Goal: Information Seeking & Learning: Find specific fact

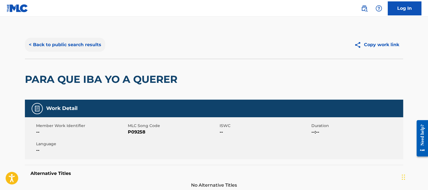
click at [73, 49] on button "< Back to public search results" at bounding box center [65, 45] width 80 height 14
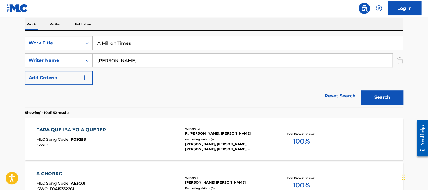
drag, startPoint x: 156, startPoint y: 45, endPoint x: 70, endPoint y: 36, distance: 87.0
click at [70, 36] on div "SearchWithCriteriad365d50e-ee68-4f25-b9b9-568e7ee9061f Work Title A Million Tim…" at bounding box center [214, 43] width 378 height 14
paste input "[PERSON_NAME] A Rush Of Blood To The Head Aka Rush Of Blood"
drag, startPoint x: 126, startPoint y: 41, endPoint x: 54, endPoint y: 17, distance: 76.2
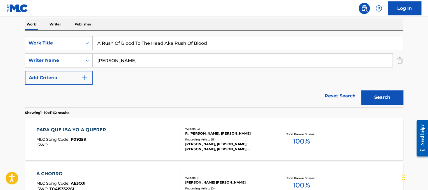
type input "A Rush Of Blood To The Head Aka Rush Of Blood"
drag, startPoint x: 144, startPoint y: 59, endPoint x: 0, endPoint y: 19, distance: 149.1
type input "[PERSON_NAME]"
click at [361, 90] on button "Search" at bounding box center [382, 97] width 42 height 14
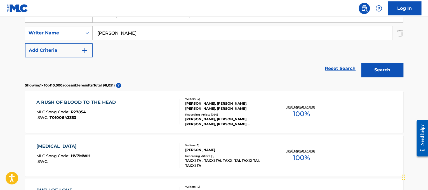
scroll to position [117, 0]
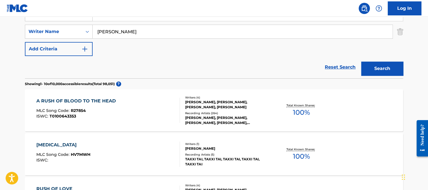
click at [158, 108] on div "A RUSH OF BLOOD TO THE HEAD MLC Song Code : R27854 ISWC : T0100643353" at bounding box center [108, 110] width 144 height 25
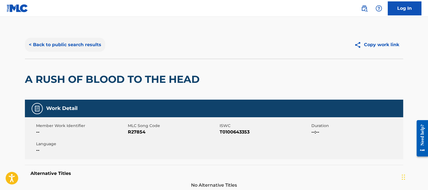
click at [74, 39] on button "< Back to public search results" at bounding box center [65, 45] width 80 height 14
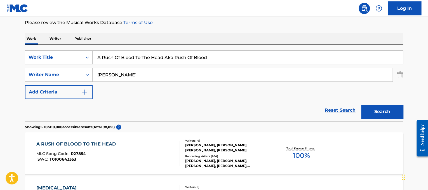
scroll to position [68, 0]
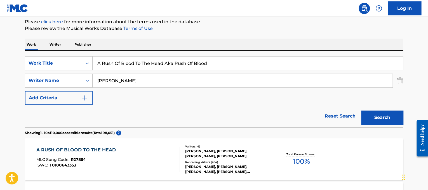
drag, startPoint x: 215, startPoint y: 63, endPoint x: 97, endPoint y: 43, distance: 119.8
paste input "[PERSON_NAME] A Woman's Love (Radio Version)"
drag, startPoint x: 130, startPoint y: 63, endPoint x: 84, endPoint y: 55, distance: 46.8
click at [84, 55] on div "SearchWithCriteriad365d50e-ee68-4f25-b9b9-568e7ee9061f Work Title [PERSON_NAME]…" at bounding box center [214, 89] width 378 height 77
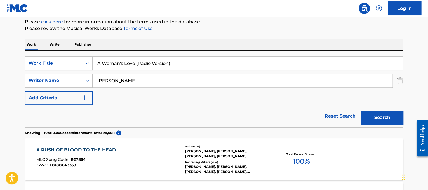
drag, startPoint x: 135, startPoint y: 65, endPoint x: 248, endPoint y: 75, distance: 113.5
click at [248, 75] on div "SearchWithCriteriad365d50e-ee68-4f25-b9b9-568e7ee9061f Work Title A Woman's Lov…" at bounding box center [214, 80] width 378 height 49
type input "A Woman's Love"
drag, startPoint x: 186, startPoint y: 77, endPoint x: 40, endPoint y: 43, distance: 149.3
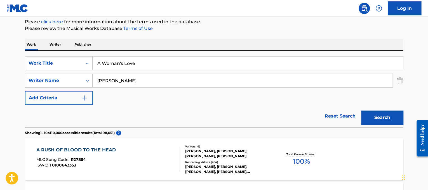
type input "[PERSON_NAME]"
click at [361, 111] on button "Search" at bounding box center [382, 118] width 42 height 14
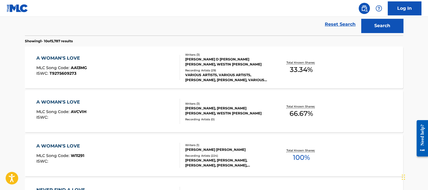
scroll to position [166, 0]
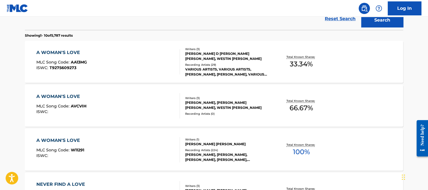
click at [90, 149] on div "A WOMAN'S LOVE MLC Song Code : W11291 ISWC :" at bounding box center [108, 149] width 144 height 25
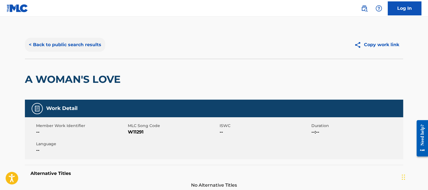
click at [55, 51] on button "< Back to public search results" at bounding box center [65, 45] width 80 height 14
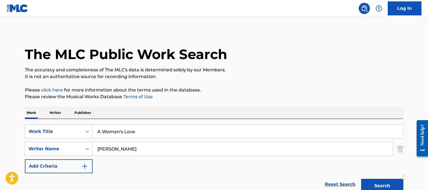
click at [171, 138] on div "SearchWithCriteriad365d50e-ee68-4f25-b9b9-568e7ee9061f Work Title A Woman's Lov…" at bounding box center [214, 149] width 378 height 49
drag, startPoint x: 170, startPoint y: 135, endPoint x: 70, endPoint y: 138, distance: 100.2
click at [70, 138] on div "SearchWithCriteriad365d50e-ee68-4f25-b9b9-568e7ee9061f Work Title A Woman's Love" at bounding box center [214, 132] width 378 height 14
paste input "bout A Girl"
type input "About A Girl"
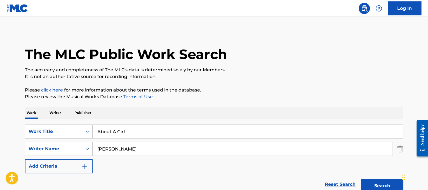
drag, startPoint x: 131, startPoint y: 147, endPoint x: 17, endPoint y: 128, distance: 114.8
type input "[PERSON_NAME]"
click at [361, 179] on button "Search" at bounding box center [382, 186] width 42 height 14
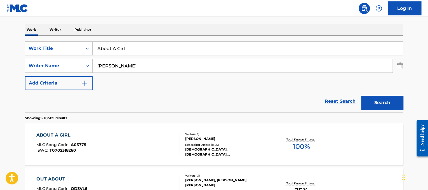
scroll to position [85, 0]
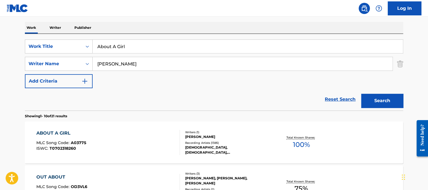
click at [128, 146] on div "ABOUT A GIRL MLC Song Code : A03775 ISWC : T0702318260" at bounding box center [108, 142] width 144 height 25
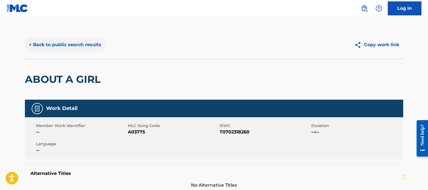
click at [57, 49] on button "< Back to public search results" at bounding box center [65, 45] width 80 height 14
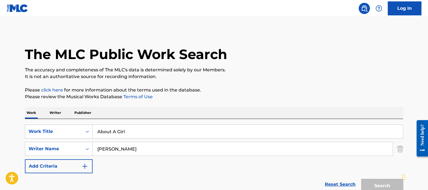
scroll to position [85, 0]
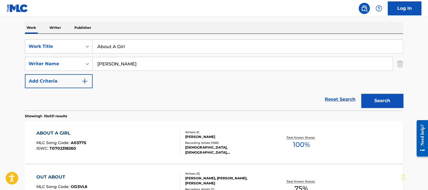
drag, startPoint x: 170, startPoint y: 49, endPoint x: 15, endPoint y: 12, distance: 159.2
paste input "[PERSON_NAME] Airplanes"
drag, startPoint x: 116, startPoint y: 45, endPoint x: 57, endPoint y: 34, distance: 60.4
click at [57, 34] on div "SearchWithCriteriad365d50e-ee68-4f25-b9b9-568e7ee9061f Work Title [PERSON_NAME]…" at bounding box center [214, 72] width 378 height 77
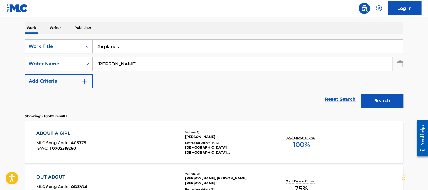
type input "Airplanes"
drag, startPoint x: 136, startPoint y: 58, endPoint x: 0, endPoint y: 21, distance: 141.1
type input "[PERSON_NAME]"
click at [361, 94] on button "Search" at bounding box center [382, 101] width 42 height 14
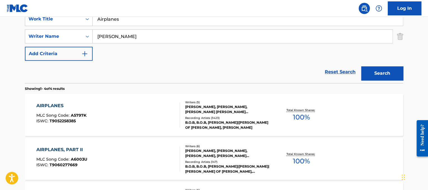
scroll to position [118, 0]
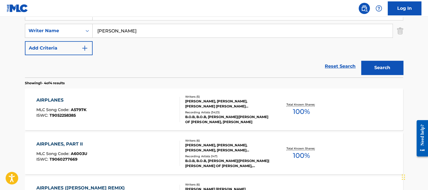
click at [115, 115] on div "AIRPLANES MLC Song Code : A5797K ISWC : T9052258385" at bounding box center [108, 109] width 144 height 25
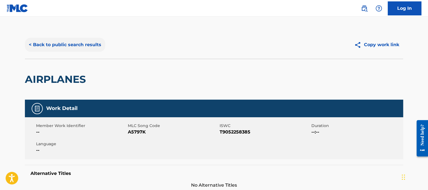
click at [102, 46] on button "< Back to public search results" at bounding box center [65, 45] width 80 height 14
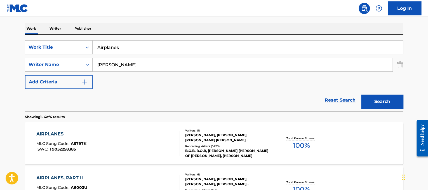
scroll to position [74, 0]
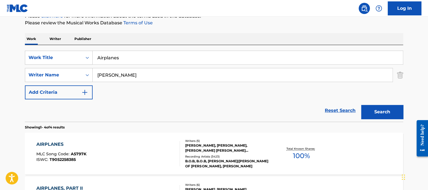
drag, startPoint x: 166, startPoint y: 54, endPoint x: 42, endPoint y: 34, distance: 126.0
click at [42, 34] on div "Work Writer Publisher SearchWithCriteriad365d50e-ee68-4f25-b9b9-568e7ee9061f Wo…" at bounding box center [214, 183] width 378 height 300
paste input "聖少女領域 ALI PROJECT"
drag, startPoint x: 125, startPoint y: 58, endPoint x: 19, endPoint y: 39, distance: 107.5
click at [19, 39] on div "The MLC Public Work Search The accuracy and completeness of The MLC's data is d…" at bounding box center [214, 145] width 392 height 376
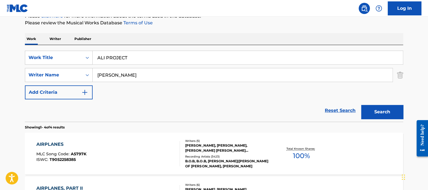
type input "ALI PROJECT"
drag, startPoint x: 125, startPoint y: 69, endPoint x: 0, endPoint y: 73, distance: 124.6
click at [0, 73] on main "The MLC Public Work Search The accuracy and completeness of The MLC's data is d…" at bounding box center [214, 139] width 428 height 393
type input "takarano"
click at [361, 105] on button "Search" at bounding box center [382, 112] width 42 height 14
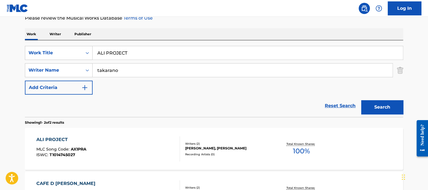
scroll to position [80, 0]
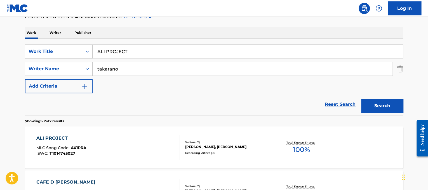
click at [149, 138] on div "ALI PROJECT MLC Song Code : AX1PRA ISWC : T1014745027" at bounding box center [108, 147] width 144 height 25
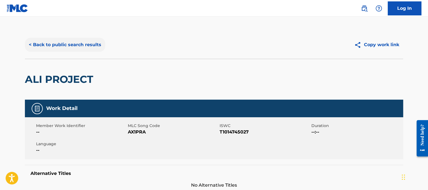
click at [61, 40] on button "< Back to public search results" at bounding box center [65, 45] width 80 height 14
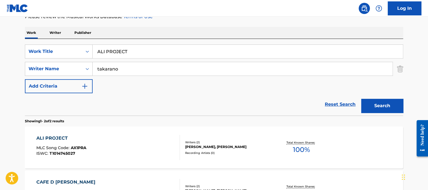
drag, startPoint x: 169, startPoint y: 52, endPoint x: 51, endPoint y: 37, distance: 118.7
click at [51, 37] on div "Work Writer Publisher SearchWithCriteriad365d50e-ee68-4f25-b9b9-568e7ee9061f Wo…" at bounding box center [214, 133] width 378 height 212
paste input "[PERSON_NAME] (ft. [PERSON_NAME]) All Falls Down_"
drag, startPoint x: 173, startPoint y: 50, endPoint x: 21, endPoint y: 24, distance: 154.3
click at [21, 24] on div "The MLC Public Work Search The accuracy and completeness of The MLC's data is d…" at bounding box center [214, 95] width 392 height 288
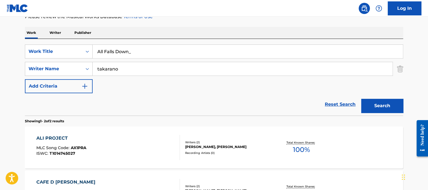
click at [157, 55] on input "All Falls Down_" at bounding box center [248, 51] width 310 height 13
type input "All Falls Down"
drag, startPoint x: 154, startPoint y: 67, endPoint x: 0, endPoint y: 15, distance: 162.4
click at [0, 15] on div "Log In The MLC Public Work Search The accuracy and completeness of The MLC's da…" at bounding box center [214, 94] width 428 height 348
type input "west"
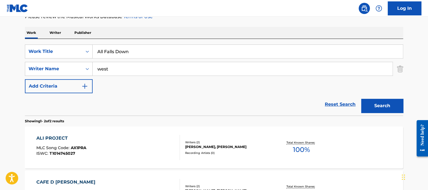
click at [361, 99] on button "Search" at bounding box center [382, 106] width 42 height 14
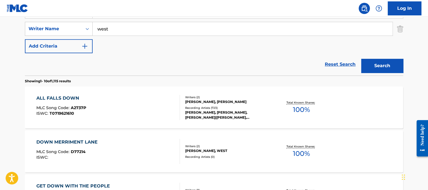
scroll to position [120, 0]
click at [105, 79] on section "Showing 1 - 10 of 1,115 results" at bounding box center [214, 79] width 378 height 8
click at [112, 141] on div "DOWN [PERSON_NAME] MLC Song Code : D77214 ISWC :" at bounding box center [108, 151] width 144 height 25
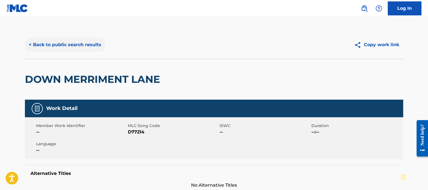
click at [64, 43] on button "< Back to public search results" at bounding box center [65, 45] width 80 height 14
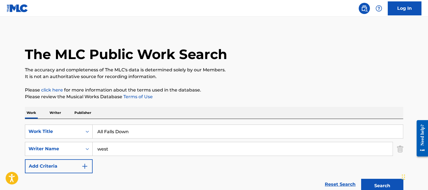
scroll to position [120, 0]
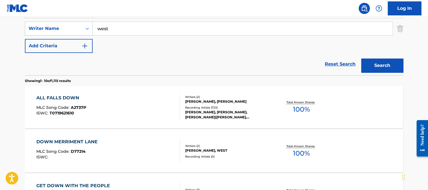
click at [109, 104] on div "ALL FALLS DOWN MLC Song Code : A2737P ISWC : T0719621610" at bounding box center [108, 107] width 144 height 25
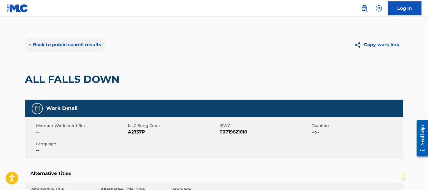
click at [93, 48] on button "< Back to public search results" at bounding box center [65, 45] width 80 height 14
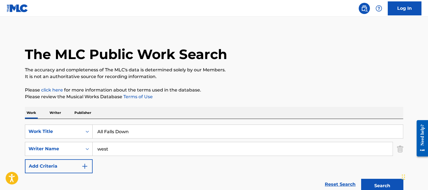
drag, startPoint x: 186, startPoint y: 133, endPoint x: 73, endPoint y: 113, distance: 114.0
paste input "[PERSON_NAME] All I Need is Love"
drag, startPoint x: 136, startPoint y: 129, endPoint x: 49, endPoint y: 104, distance: 90.3
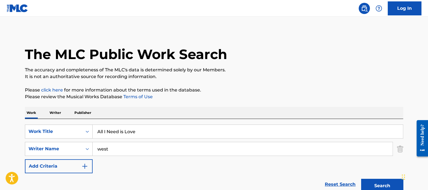
type input "All I Need is Love"
drag, startPoint x: 123, startPoint y: 149, endPoint x: 5, endPoint y: 128, distance: 119.3
type input "anders"
click at [361, 179] on button "Search" at bounding box center [382, 186] width 42 height 14
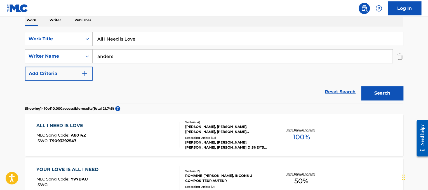
scroll to position [94, 0]
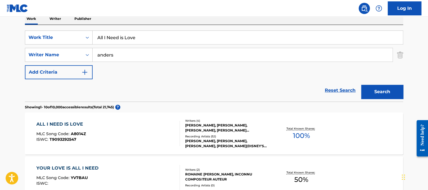
click at [157, 131] on div "ALL I NEED IS LOVE MLC Song Code : A8014Z ISWC : T9093292547" at bounding box center [108, 133] width 144 height 25
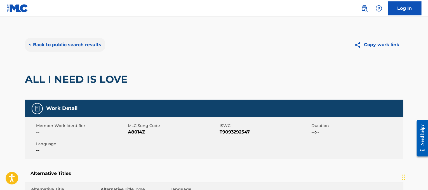
click at [88, 49] on button "< Back to public search results" at bounding box center [65, 45] width 80 height 14
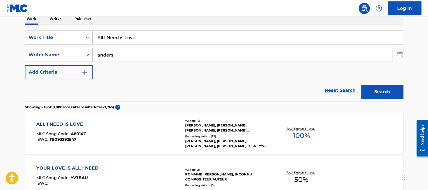
drag, startPoint x: 193, startPoint y: 42, endPoint x: 12, endPoint y: 30, distance: 181.8
paste input "[PERSON_NAME] Almost Hom"
drag, startPoint x: 130, startPoint y: 39, endPoint x: 29, endPoint y: 14, distance: 103.7
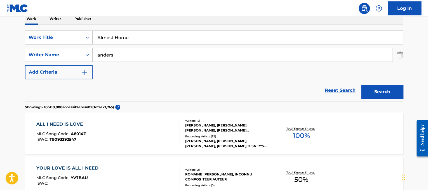
type input "Almost Home"
drag, startPoint x: 122, startPoint y: 55, endPoint x: 0, endPoint y: 21, distance: 126.4
type input "[PERSON_NAME]"
click at [361, 85] on button "Search" at bounding box center [382, 92] width 42 height 14
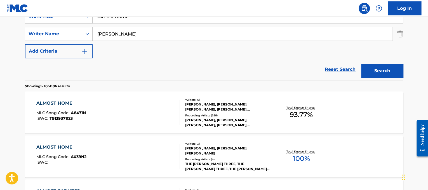
scroll to position [116, 0]
click at [100, 115] on div "ALMOST HOME MLC Song Code : A8471N ISWC : T9139371123" at bounding box center [108, 111] width 144 height 25
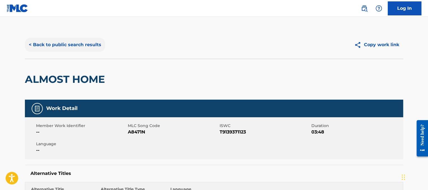
click at [54, 39] on button "< Back to public search results" at bounding box center [65, 45] width 80 height 14
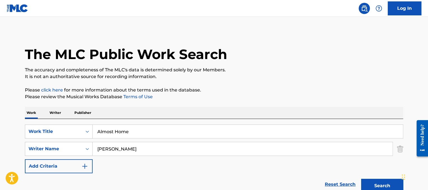
drag, startPoint x: 165, startPoint y: 125, endPoint x: 55, endPoint y: 116, distance: 109.8
paste input "Nico & Vinz Am I Wrong"
drag, startPoint x: 126, startPoint y: 131, endPoint x: 51, endPoint y: 107, distance: 78.3
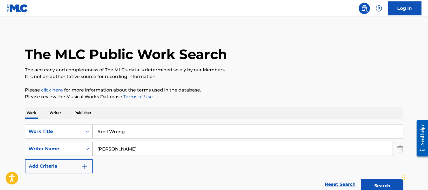
type input "Am I Wrong"
drag, startPoint x: 159, startPoint y: 154, endPoint x: 0, endPoint y: 105, distance: 166.2
type input "[PERSON_NAME]"
click at [361, 179] on button "Search" at bounding box center [382, 186] width 42 height 14
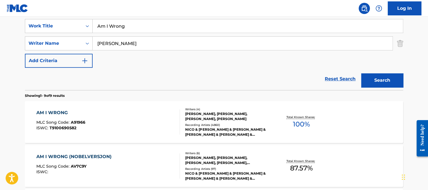
scroll to position [107, 0]
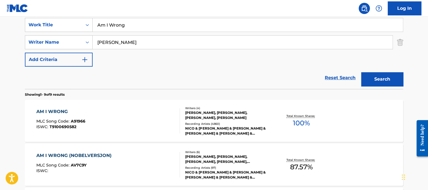
click at [93, 109] on div "AM I WRONG MLC Song Code : A91966 ISWC : T9100690582" at bounding box center [108, 120] width 144 height 25
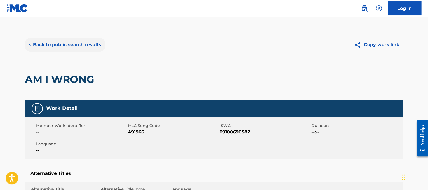
click at [72, 39] on button "< Back to public search results" at bounding box center [65, 45] width 80 height 14
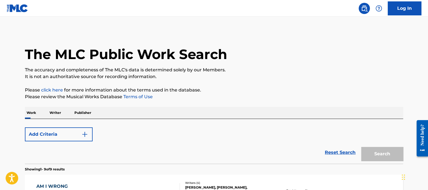
scroll to position [107, 0]
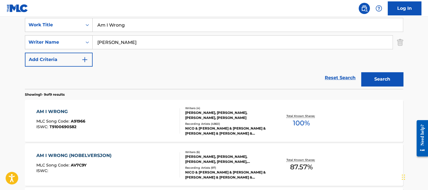
drag, startPoint x: 138, startPoint y: 27, endPoint x: 43, endPoint y: 15, distance: 95.9
paste input "erican Girl"
type input "[DEMOGRAPHIC_DATA] Girl"
drag, startPoint x: 110, startPoint y: 44, endPoint x: 17, endPoint y: 15, distance: 97.4
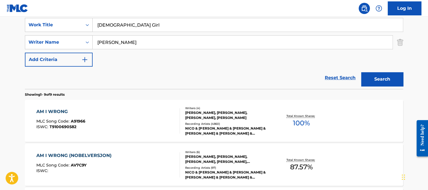
type input "[PERSON_NAME]"
click at [361, 72] on button "Search" at bounding box center [382, 79] width 42 height 14
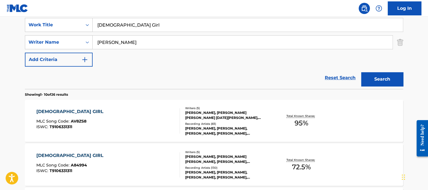
click at [151, 113] on div "AMERICAN GIRL MLC Song Code : AV8ZS8 ISWC : T9106331311" at bounding box center [108, 120] width 144 height 25
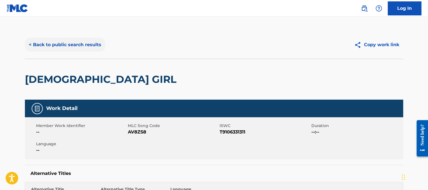
click at [49, 46] on button "< Back to public search results" at bounding box center [65, 45] width 80 height 14
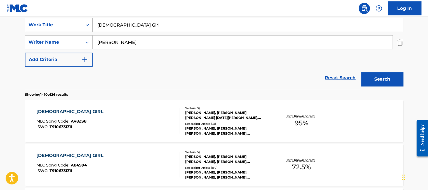
drag, startPoint x: 140, startPoint y: 27, endPoint x: 66, endPoint y: 23, distance: 74.3
click at [66, 23] on div "SearchWithCriteriad365d50e-ee68-4f25-b9b9-568e7ee9061f Work Title American Girl" at bounding box center [214, 25] width 378 height 14
paste input "[PERSON_NAME] Amsterdam"
drag, startPoint x: 134, startPoint y: 26, endPoint x: 68, endPoint y: 2, distance: 70.2
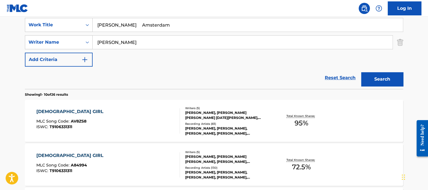
scroll to position [98, 0]
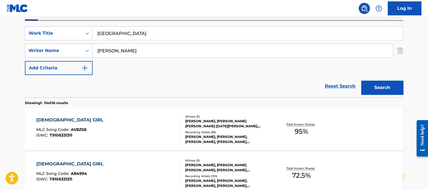
type input "[GEOGRAPHIC_DATA]"
drag, startPoint x: 150, startPoint y: 48, endPoint x: 0, endPoint y: 7, distance: 155.4
type input "brel"
click at [361, 81] on button "Search" at bounding box center [382, 88] width 42 height 14
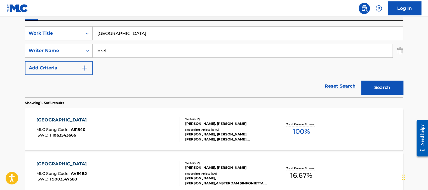
click at [159, 131] on div "AMSTERDAM MLC Song Code : A51840 ISWC : T1063543666" at bounding box center [108, 129] width 144 height 25
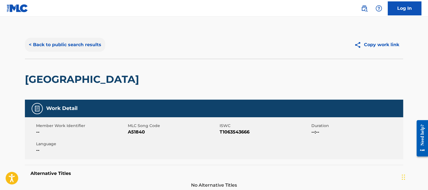
click at [90, 50] on button "< Back to public search results" at bounding box center [65, 45] width 80 height 14
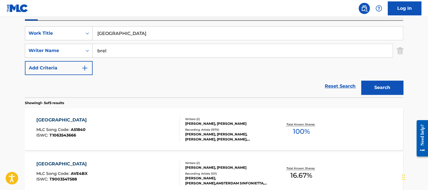
drag, startPoint x: 169, startPoint y: 33, endPoint x: 55, endPoint y: 11, distance: 116.7
click at [55, 11] on div "Log In The MLC Public Work Search The accuracy and completeness of The MLC's da…" at bounding box center [214, 142] width 428 height 480
paste input "[PERSON_NAME]'s Song"
drag, startPoint x: 127, startPoint y: 34, endPoint x: 74, endPoint y: 37, distance: 53.0
click at [74, 37] on div "SearchWithCriteriad365d50e-ee68-4f25-b9b9-568e7ee9061f Work Title [PERSON_NAME]…" at bounding box center [214, 33] width 378 height 14
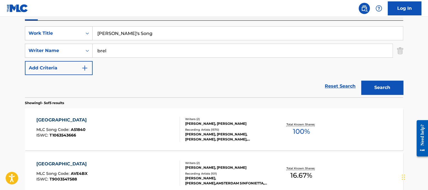
type input "[PERSON_NAME]'s Song"
drag, startPoint x: 146, startPoint y: 55, endPoint x: 13, endPoint y: 44, distance: 134.0
click at [13, 44] on main "The MLC Public Work Search The accuracy and completeness of The MLC's data is d…" at bounding box center [214, 137] width 428 height 437
type input "corbel"
click at [361, 81] on button "Search" at bounding box center [382, 88] width 42 height 14
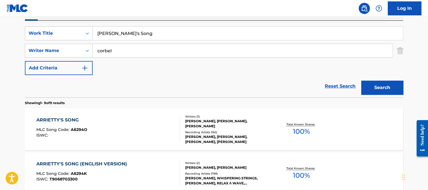
click at [158, 123] on div "ARRIETTY'S SONG MLC Song Code : A6294O ISWC :" at bounding box center [108, 129] width 144 height 25
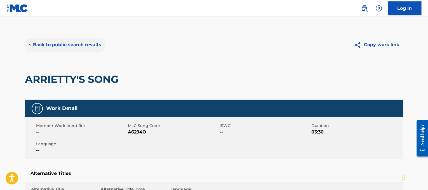
click at [101, 42] on button "< Back to public search results" at bounding box center [65, 45] width 80 height 14
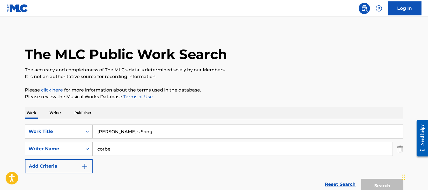
scroll to position [98, 0]
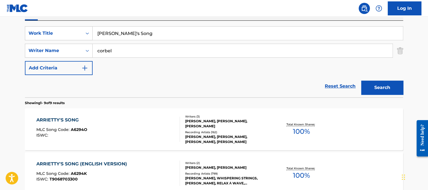
drag, startPoint x: 152, startPoint y: 32, endPoint x: 57, endPoint y: 5, distance: 99.1
paste input "Beatles Ask Me Why"
drag, startPoint x: 115, startPoint y: 31, endPoint x: 33, endPoint y: 12, distance: 84.2
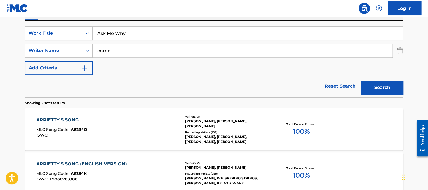
type input "Ask Me Why"
drag, startPoint x: 111, startPoint y: 52, endPoint x: 0, endPoint y: 51, distance: 110.8
type input "[PERSON_NAME]"
click at [361, 81] on button "Search" at bounding box center [382, 88] width 42 height 14
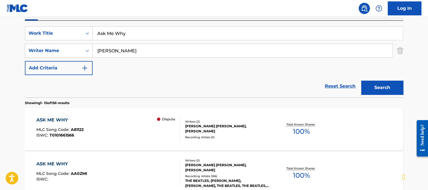
click at [81, 117] on div "ASK ME WHY" at bounding box center [59, 120] width 47 height 7
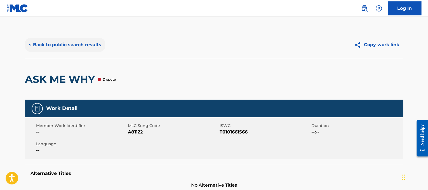
click at [82, 50] on button "< Back to public search results" at bounding box center [65, 45] width 80 height 14
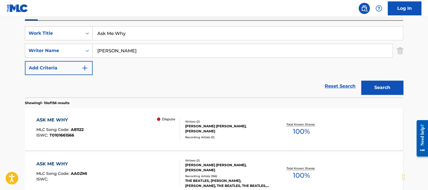
drag, startPoint x: 162, startPoint y: 34, endPoint x: 57, endPoint y: 11, distance: 107.6
paste input "Kaskade Atmosphere"
drag, startPoint x: 123, startPoint y: 29, endPoint x: 32, endPoint y: -5, distance: 97.2
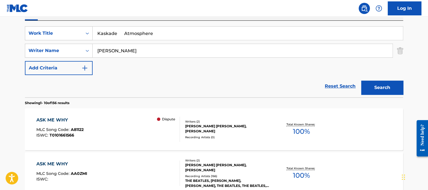
scroll to position [86, 0]
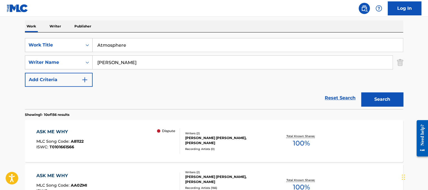
type input "Atmosphere"
drag, startPoint x: 132, startPoint y: 58, endPoint x: 18, endPoint y: 55, distance: 113.9
type input "[PERSON_NAME]"
click at [361, 92] on button "Search" at bounding box center [382, 99] width 42 height 14
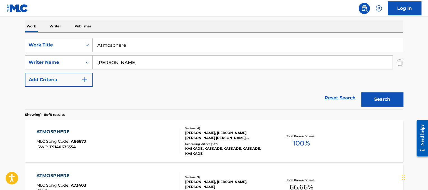
click at [248, 126] on div "Writers ( 4 )" at bounding box center [227, 128] width 85 height 4
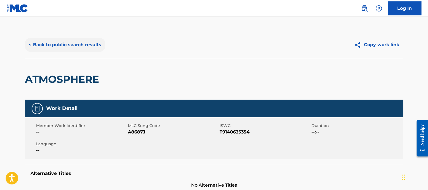
click at [67, 40] on button "< Back to public search results" at bounding box center [65, 45] width 80 height 14
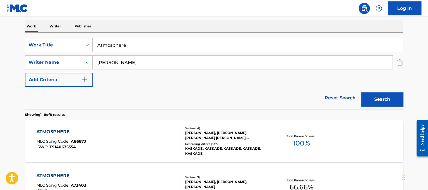
drag, startPoint x: 140, startPoint y: 48, endPoint x: 78, endPoint y: 29, distance: 64.3
paste input "The Who Baba [PERSON_NAME]"
drag, startPoint x: 123, startPoint y: 46, endPoint x: 102, endPoint y: 40, distance: 21.8
click at [102, 40] on input "The Who Baba [PERSON_NAME]" at bounding box center [248, 44] width 310 height 13
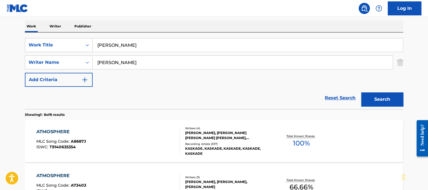
type input "[PERSON_NAME]"
drag, startPoint x: 138, startPoint y: 64, endPoint x: 36, endPoint y: 56, distance: 102.7
click at [36, 56] on div "SearchWithCriteria2ac6781b-984d-4dc3-9afc-6b9c580d88d8 Writer Name [PERSON_NAME]" at bounding box center [214, 62] width 378 height 14
type input "[PERSON_NAME]"
click at [361, 92] on button "Search" at bounding box center [382, 99] width 42 height 14
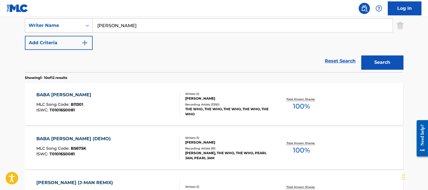
scroll to position [124, 0]
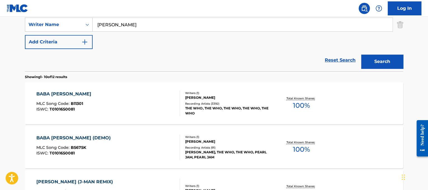
click at [103, 94] on div "BABA [PERSON_NAME] MLC Song Code : B11301 ISWC : T0101650081" at bounding box center [108, 103] width 144 height 25
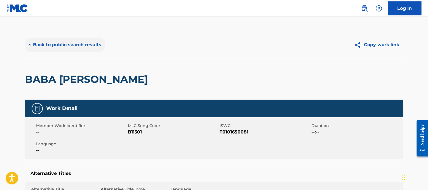
click at [55, 44] on button "< Back to public search results" at bounding box center [65, 45] width 80 height 14
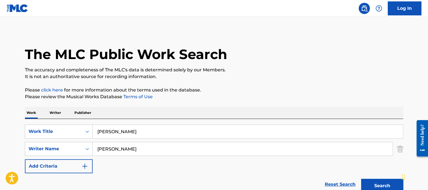
drag, startPoint x: 159, startPoint y: 135, endPoint x: 52, endPoint y: 114, distance: 109.0
paste input "[PERSON_NAME] ft. [PERSON_NAME] & [PERSON_NAME] Back It Up"
drag, startPoint x: 194, startPoint y: 134, endPoint x: 61, endPoint y: 86, distance: 140.6
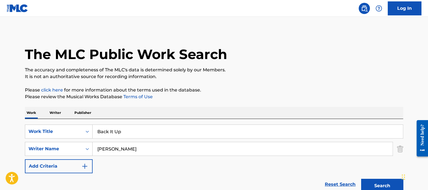
type input "Back It Up"
drag, startPoint x: 155, startPoint y: 149, endPoint x: 0, endPoint y: 96, distance: 163.8
type input "[PERSON_NAME]"
click at [361, 179] on button "Search" at bounding box center [382, 186] width 42 height 14
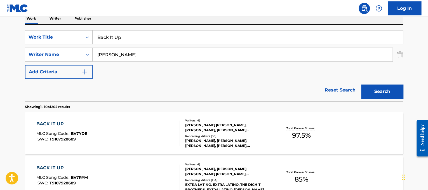
scroll to position [95, 0]
click at [155, 126] on div "BACK IT UP MLC Song Code : BV7YDE ISWC : T9167928689" at bounding box center [108, 132] width 144 height 25
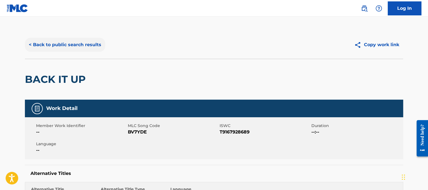
click at [82, 39] on button "< Back to public search results" at bounding box center [65, 45] width 80 height 14
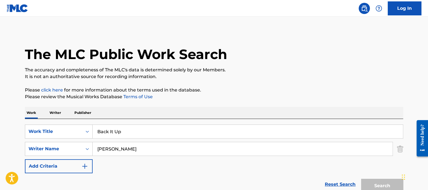
scroll to position [95, 0]
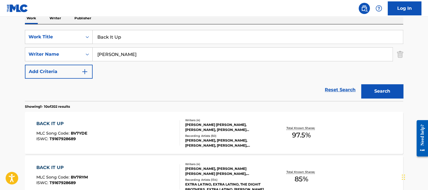
drag, startPoint x: 123, startPoint y: 36, endPoint x: 17, endPoint y: 21, distance: 107.7
paste input "Red Velvet Bad Boy"
drag, startPoint x: 127, startPoint y: 35, endPoint x: 48, endPoint y: 1, distance: 86.7
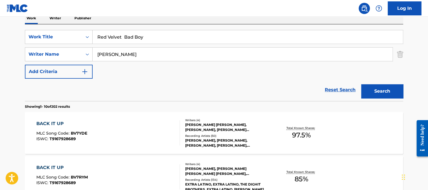
scroll to position [87, 0]
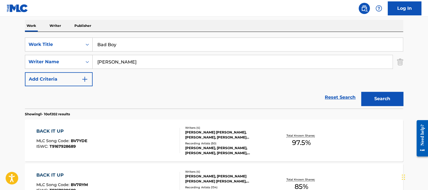
type input "Bad Boy"
drag, startPoint x: 119, startPoint y: 58, endPoint x: 0, endPoint y: 38, distance: 121.1
type input "[PERSON_NAME]"
click at [361, 92] on button "Search" at bounding box center [382, 99] width 42 height 14
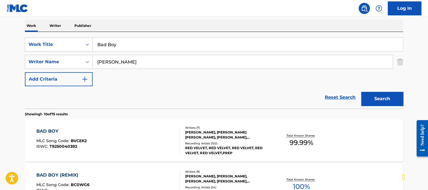
click at [144, 137] on div "BAD BOY MLC Song Code : BVCEK2 ISWC : T9250040392" at bounding box center [108, 140] width 144 height 25
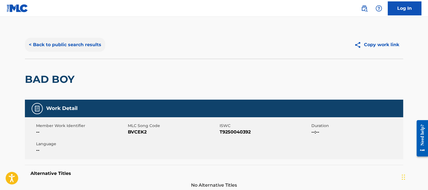
click at [80, 48] on button "< Back to public search results" at bounding box center [65, 45] width 80 height 14
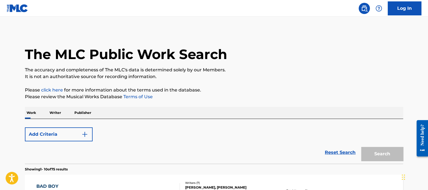
scroll to position [87, 0]
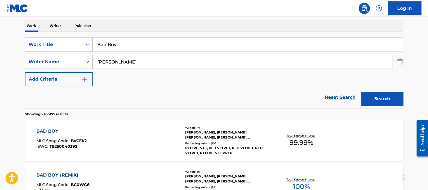
drag, startPoint x: 157, startPoint y: 43, endPoint x: 59, endPoint y: 26, distance: 99.9
paste input "[PERSON_NAME] (English Version)"
drag, startPoint x: 136, startPoint y: 44, endPoint x: 0, endPoint y: 8, distance: 140.9
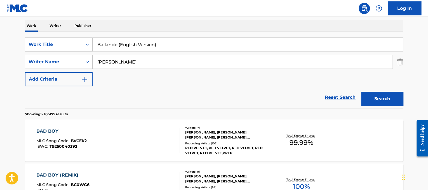
drag, startPoint x: 118, startPoint y: 43, endPoint x: 212, endPoint y: 58, distance: 95.0
click at [212, 58] on div "SearchWithCriteriad365d50e-ee68-4f25-b9b9-568e7ee9061f Work Title Bailando (Eng…" at bounding box center [214, 61] width 378 height 49
type input "Bailando"
drag, startPoint x: 196, startPoint y: 65, endPoint x: 0, endPoint y: 56, distance: 196.4
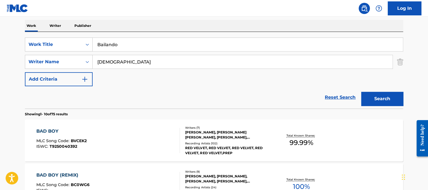
type input "[DEMOGRAPHIC_DATA]"
click at [361, 92] on button "Search" at bounding box center [382, 99] width 42 height 14
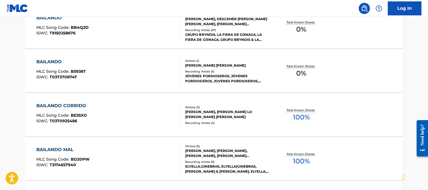
scroll to position [0, 0]
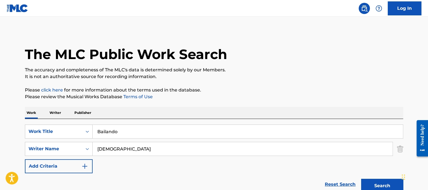
drag, startPoint x: 137, startPoint y: 136, endPoint x: 0, endPoint y: 107, distance: 139.5
paste input "[PERSON_NAME] Beat It"
click at [138, 130] on input "[PERSON_NAME] Beat It" at bounding box center [248, 131] width 310 height 13
drag, startPoint x: 136, startPoint y: 130, endPoint x: 57, endPoint y: 114, distance: 80.3
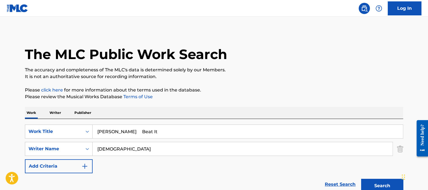
type input "Beat It"
drag, startPoint x: 121, startPoint y: 151, endPoint x: 37, endPoint y: 119, distance: 89.5
click at [37, 119] on div "SearchWithCriteriad365d50e-ee68-4f25-b9b9-568e7ee9061f Work Title Beat It Searc…" at bounding box center [214, 157] width 378 height 77
click at [361, 179] on button "Search" at bounding box center [382, 186] width 42 height 14
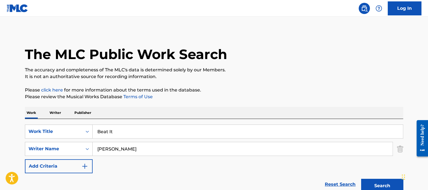
click at [96, 151] on input "[PERSON_NAME]" at bounding box center [243, 148] width 300 height 13
type input "[PERSON_NAME]"
click at [361, 179] on button "Search" at bounding box center [382, 186] width 42 height 14
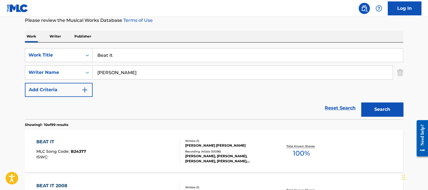
scroll to position [81, 0]
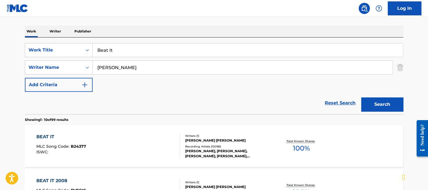
click at [161, 144] on div "BEAT IT MLC Song Code : B24377 ISWC :" at bounding box center [108, 145] width 144 height 25
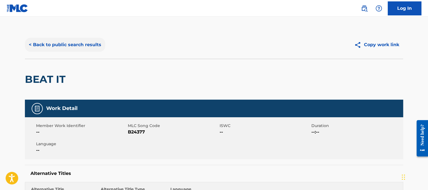
click at [80, 40] on button "< Back to public search results" at bounding box center [65, 45] width 80 height 14
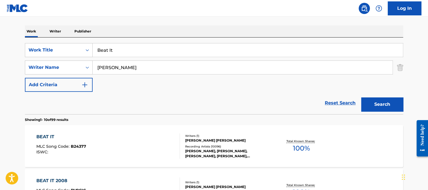
drag, startPoint x: 166, startPoint y: 50, endPoint x: 18, endPoint y: 30, distance: 149.1
paste input "[PERSON_NAME] Beautiful Day"
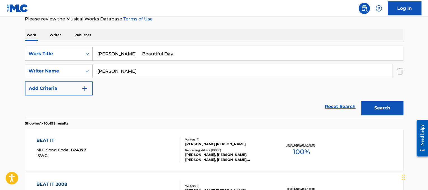
drag, startPoint x: 126, startPoint y: 48, endPoint x: 8, endPoint y: 3, distance: 126.4
type input "Beautiful Day"
drag, startPoint x: 157, startPoint y: 69, endPoint x: 0, endPoint y: 8, distance: 168.6
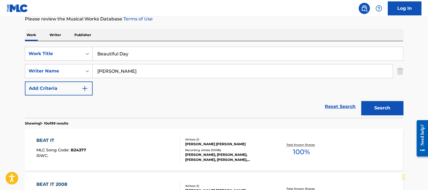
type input "[PERSON_NAME]"
click at [361, 101] on button "Search" at bounding box center [382, 108] width 42 height 14
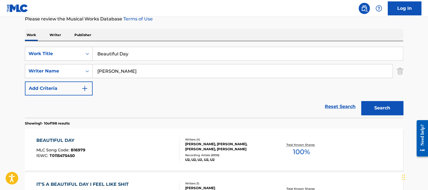
scroll to position [91, 0]
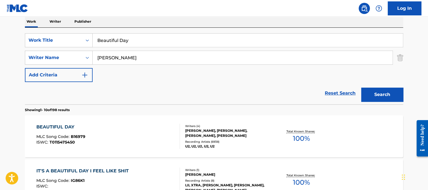
click at [155, 133] on div "BEAUTIFUL DAY MLC Song Code : B16979 ISWC : T0115475450" at bounding box center [108, 136] width 144 height 25
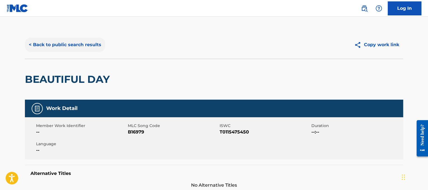
click at [77, 42] on button "< Back to public search results" at bounding box center [65, 45] width 80 height 14
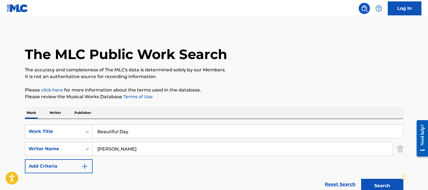
scroll to position [91, 0]
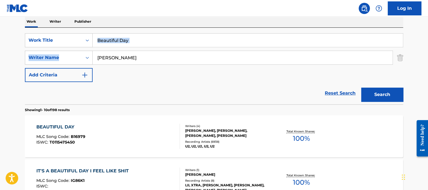
click at [197, 47] on div "SearchWithCriteriad365d50e-ee68-4f25-b9b9-568e7ee9061f Work Title Beautiful Day…" at bounding box center [214, 57] width 378 height 49
drag, startPoint x: 193, startPoint y: 37, endPoint x: 76, endPoint y: 19, distance: 118.1
paste input "The Four Seasons Beggin'"
drag, startPoint x: 144, startPoint y: 43, endPoint x: 19, endPoint y: 55, distance: 125.9
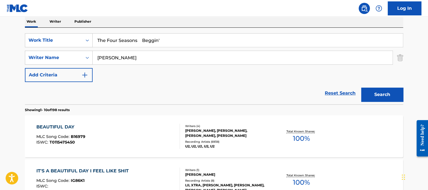
type input "[PERSON_NAME]'"
drag, startPoint x: 123, startPoint y: 60, endPoint x: 0, endPoint y: 6, distance: 134.7
type input "[PERSON_NAME]"
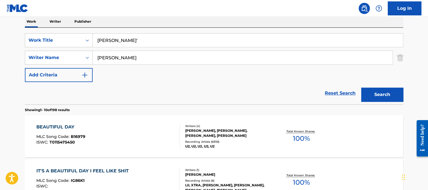
click at [361, 88] on button "Search" at bounding box center [382, 95] width 42 height 14
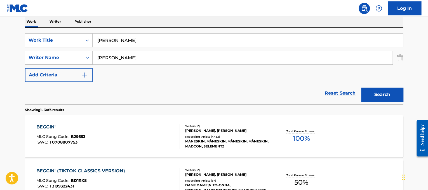
click at [156, 138] on div "BEGGIN' MLC Song Code : B29553 ISWC : T0708807753" at bounding box center [108, 136] width 144 height 25
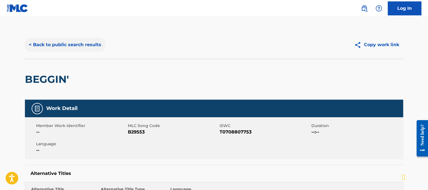
click at [87, 43] on button "< Back to public search results" at bounding box center [65, 45] width 80 height 14
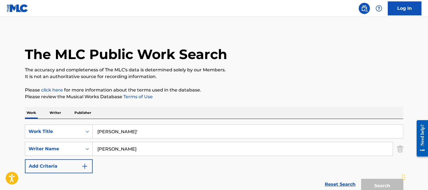
scroll to position [91, 0]
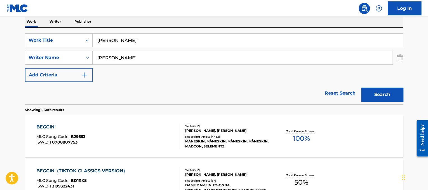
drag, startPoint x: 139, startPoint y: 42, endPoint x: 51, endPoint y: 26, distance: 89.3
click at [51, 26] on div "Work Writer Publisher SearchWithCriteriad365d50e-ee68-4f25-b9b9-568e7ee9061f Wo…" at bounding box center [214, 144] width 378 height 256
paste input "[PERSON_NAME] Believe Me (feat. [PERSON_NAME])"
click at [128, 41] on input "[PERSON_NAME] Believe Me (feat. [PERSON_NAME])" at bounding box center [248, 40] width 310 height 13
click at [126, 40] on input "[PERSON_NAME] Believe Me (feat. [PERSON_NAME])" at bounding box center [248, 40] width 310 height 13
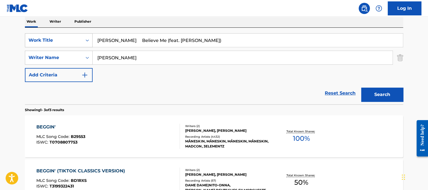
drag, startPoint x: 126, startPoint y: 40, endPoint x: 89, endPoint y: 33, distance: 37.3
click at [89, 33] on div "SearchWithCriteriad365d50e-ee68-4f25-b9b9-568e7ee9061f Work Title [PERSON_NAME]…" at bounding box center [214, 40] width 378 height 14
drag, startPoint x: 141, startPoint y: 41, endPoint x: 208, endPoint y: 44, distance: 67.0
click at [208, 44] on input "Believe Me (feat. [PERSON_NAME])" at bounding box center [248, 40] width 310 height 13
type input "Believe Me"
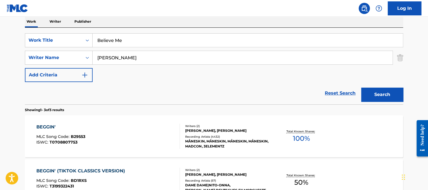
click at [361, 88] on button "Search" at bounding box center [382, 95] width 42 height 14
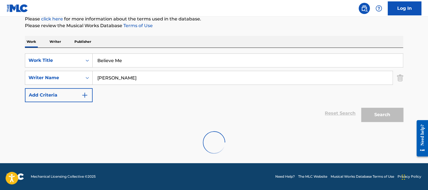
scroll to position [71, 0]
drag, startPoint x: 138, startPoint y: 81, endPoint x: 0, endPoint y: 5, distance: 157.4
click at [0, 5] on div "Log In The MLC Public Work Search The accuracy and completeness of The MLC's da…" at bounding box center [214, 59] width 428 height 261
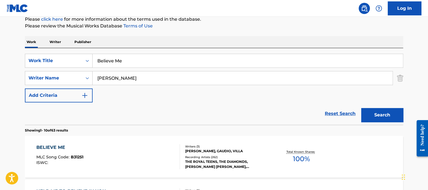
type input "[PERSON_NAME]"
click at [361, 108] on button "Search" at bounding box center [382, 115] width 42 height 14
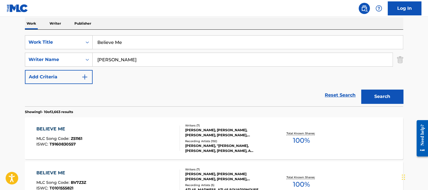
scroll to position [90, 0]
click at [138, 139] on div "BELIEVE ME MLC Song Code : Z51161 ISWC : T9160830557" at bounding box center [108, 137] width 144 height 25
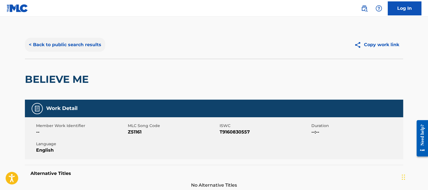
click at [88, 45] on button "< Back to public search results" at bounding box center [65, 45] width 80 height 14
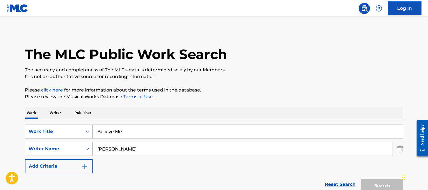
scroll to position [90, 0]
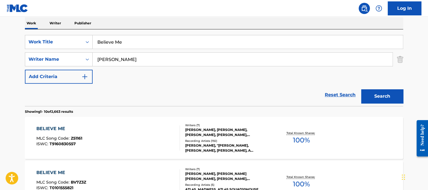
drag, startPoint x: 150, startPoint y: 47, endPoint x: 1, endPoint y: 15, distance: 152.0
paste input "[DEMOGRAPHIC_DATA] Authors Best Day of my Lif"
drag, startPoint x: 146, startPoint y: 42, endPoint x: 7, endPoint y: 26, distance: 139.4
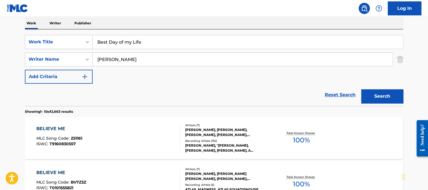
type input "Best Day of my Life"
click at [136, 67] on div "SearchWithCriteriad365d50e-ee68-4f25-b9b9-568e7ee9061f Work Title Best Day of m…" at bounding box center [214, 59] width 378 height 49
drag, startPoint x: 135, startPoint y: 65, endPoint x: 0, endPoint y: -23, distance: 161.8
click at [0, 0] on html "Accessibility Screen-Reader Guide, Feedback, and Issue Reporting | New window 0…" at bounding box center [214, 5] width 428 height 190
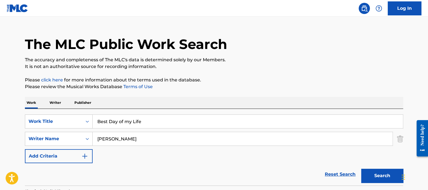
type input "[PERSON_NAME]"
click at [361, 169] on button "Search" at bounding box center [382, 176] width 42 height 14
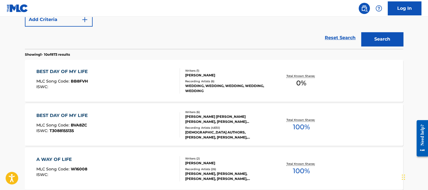
scroll to position [148, 0]
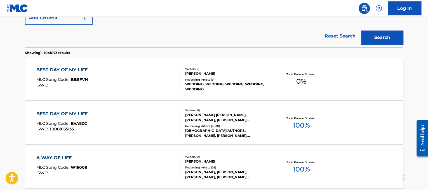
click at [116, 124] on div "BEST DAY OF MY LIFE MLC Song Code : BVA8ZC ISWC : T3088155135" at bounding box center [108, 123] width 144 height 25
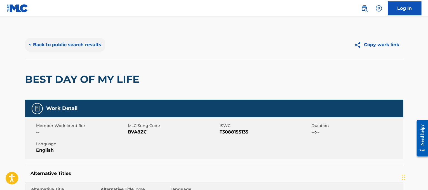
click at [59, 46] on button "< Back to public search results" at bounding box center [65, 45] width 80 height 14
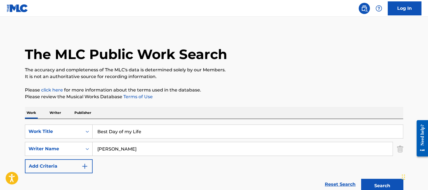
drag, startPoint x: 147, startPoint y: 127, endPoint x: 42, endPoint y: 108, distance: 106.4
paste input "[PERSON_NAME] Best For Last"
drag, startPoint x: 116, startPoint y: 132, endPoint x: 41, endPoint y: 112, distance: 77.7
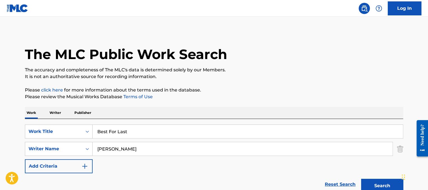
type input "Best For Last"
drag, startPoint x: 132, startPoint y: 150, endPoint x: 0, endPoint y: 104, distance: 139.7
type input "[PERSON_NAME]"
click at [361, 179] on button "Search" at bounding box center [382, 186] width 42 height 14
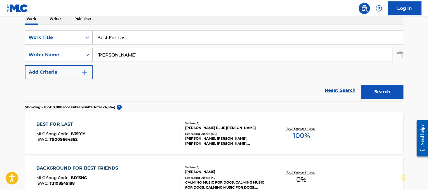
scroll to position [97, 0]
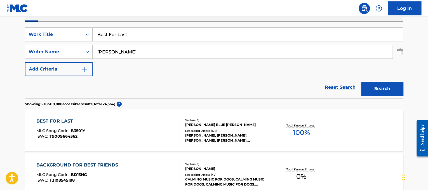
click at [110, 126] on div "BEST FOR LAST MLC Song Code : B3501Y ISWC : T9009664362" at bounding box center [108, 130] width 144 height 25
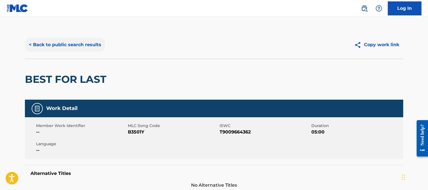
click at [70, 46] on button "< Back to public search results" at bounding box center [65, 45] width 80 height 14
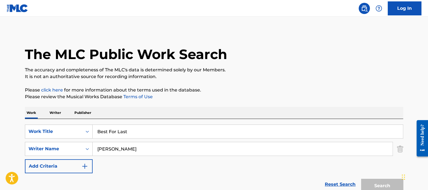
scroll to position [97, 0]
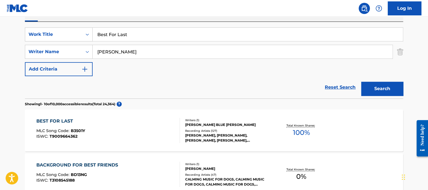
drag, startPoint x: 160, startPoint y: 32, endPoint x: 29, endPoint y: 12, distance: 133.4
paste input "Foo Fighters Best of You"
drag, startPoint x: 134, startPoint y: 33, endPoint x: 22, endPoint y: 18, distance: 113.2
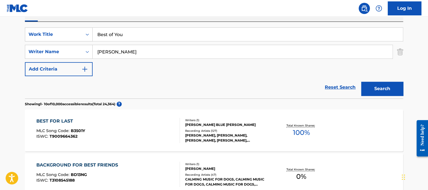
type input "Best of You"
drag, startPoint x: 118, startPoint y: 48, endPoint x: 0, endPoint y: 26, distance: 120.0
type input "grohl"
click at [361, 82] on button "Search" at bounding box center [382, 89] width 42 height 14
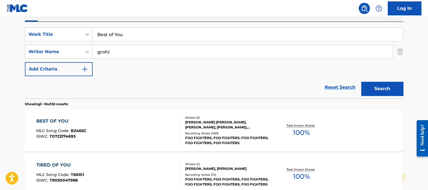
click at [139, 128] on div "BEST OF YOU MLC Song Code : B2465C ISWC : T0723174693" at bounding box center [108, 130] width 144 height 25
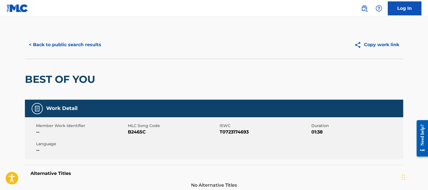
click at [108, 46] on div "< Back to public search results" at bounding box center [119, 45] width 189 height 14
click at [88, 47] on button "< Back to public search results" at bounding box center [65, 45] width 80 height 14
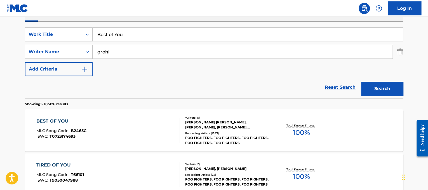
click at [153, 41] on div "SearchWithCriteriad365d50e-ee68-4f25-b9b9-568e7ee9061f Work Title Best of You S…" at bounding box center [214, 51] width 378 height 49
drag, startPoint x: 150, startPoint y: 35, endPoint x: 39, endPoint y: 11, distance: 113.6
paste input "[PERSON_NAME] Best Thing I Never Had"
drag, startPoint x: 121, startPoint y: 35, endPoint x: 34, endPoint y: 16, distance: 89.1
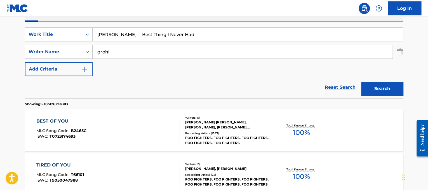
type input "Best Thing I Never Had"
drag, startPoint x: 149, startPoint y: 57, endPoint x: 0, endPoint y: 30, distance: 151.2
type input "[PERSON_NAME]"
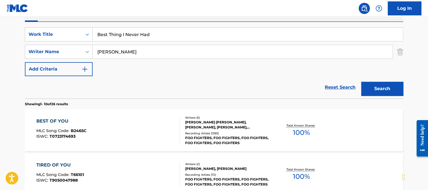
click at [361, 82] on button "Search" at bounding box center [382, 89] width 42 height 14
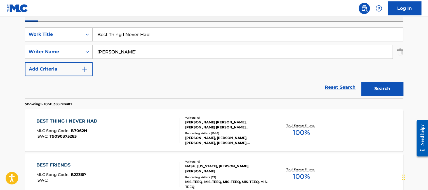
click at [126, 117] on div "BEST THING I NEVER HAD MLC Song Code : B7062H ISWC : T9090375283 Writers ( 6 ) …" at bounding box center [214, 130] width 378 height 42
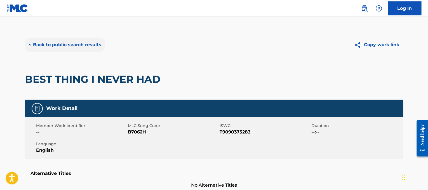
click at [74, 44] on button "< Back to public search results" at bounding box center [65, 45] width 80 height 14
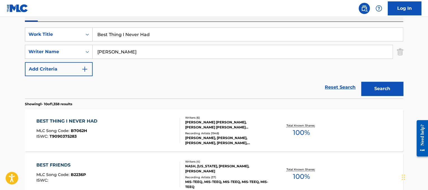
scroll to position [114, 0]
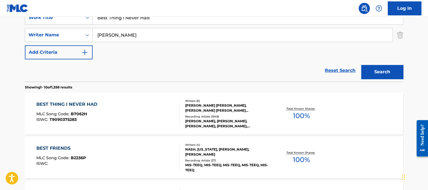
click at [142, 105] on div "BEST THING I NEVER HAD MLC Song Code : B7062H ISWC : T9090375283" at bounding box center [108, 113] width 144 height 25
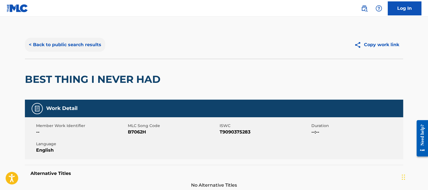
click at [79, 42] on button "< Back to public search results" at bounding box center [65, 45] width 80 height 14
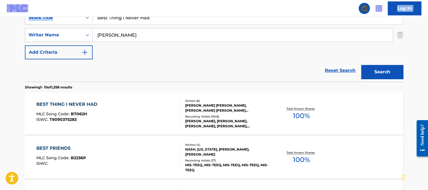
drag, startPoint x: 156, startPoint y: 18, endPoint x: 81, endPoint y: 8, distance: 75.7
paste input "[PERSON_NAME] Better Dig Two"
type input "[PERSON_NAME] Better Dig Two"
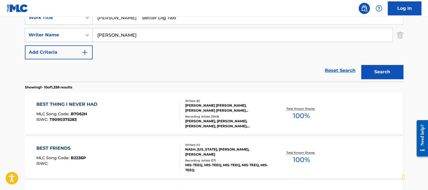
drag, startPoint x: 146, startPoint y: 34, endPoint x: 0, endPoint y: -2, distance: 150.1
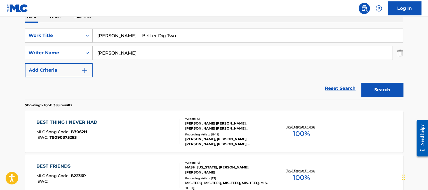
type input "[PERSON_NAME]"
drag, startPoint x: 135, startPoint y: 35, endPoint x: 0, endPoint y: -6, distance: 141.2
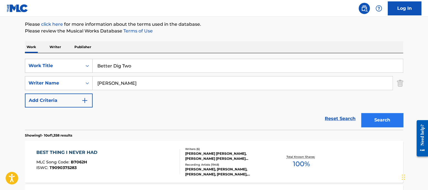
type input "Better Dig Two"
click at [390, 123] on button "Search" at bounding box center [382, 120] width 42 height 14
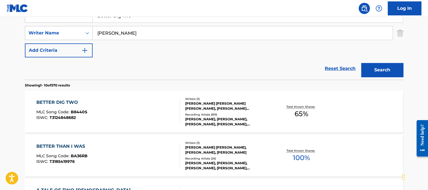
click at [156, 107] on div "BETTER DIG TWO MLC Song Code : B8440S ISWC : T3124848682" at bounding box center [108, 111] width 144 height 25
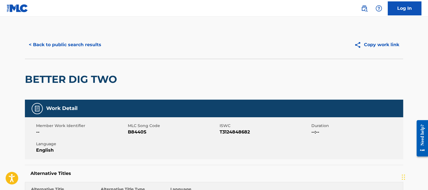
click at [64, 37] on div "< Back to public search results Copy work link" at bounding box center [214, 45] width 378 height 28
click at [71, 44] on button "< Back to public search results" at bounding box center [65, 45] width 80 height 14
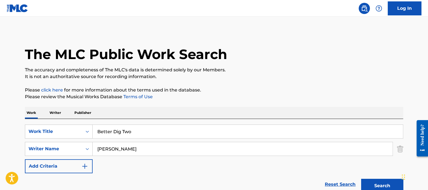
drag, startPoint x: 171, startPoint y: 129, endPoint x: 0, endPoint y: 118, distance: 171.4
paste input "Weezer [PERSON_NAME][GEOGRAPHIC_DATA]"
drag, startPoint x: 113, startPoint y: 130, endPoint x: 0, endPoint y: 125, distance: 113.5
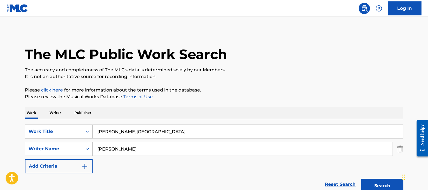
type input "[PERSON_NAME][GEOGRAPHIC_DATA]"
drag, startPoint x: 125, startPoint y: 146, endPoint x: 0, endPoint y: 114, distance: 129.2
type input "cuomo"
click at [361, 179] on button "Search" at bounding box center [382, 186] width 42 height 14
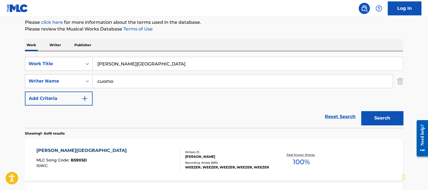
scroll to position [67, 0]
click at [255, 158] on div "[PERSON_NAME]" at bounding box center [227, 156] width 85 height 5
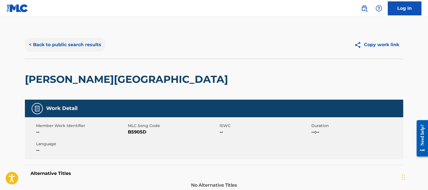
click at [74, 43] on button "< Back to public search results" at bounding box center [65, 45] width 80 height 14
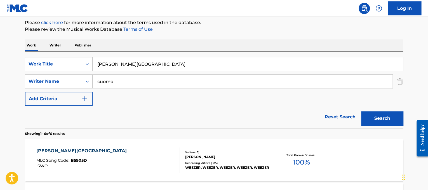
click at [161, 72] on div "SearchWithCriteriad365d50e-ee68-4f25-b9b9-568e7ee9061f Work Title [PERSON_NAME]…" at bounding box center [214, 81] width 378 height 49
drag, startPoint x: 161, startPoint y: 70, endPoint x: 55, endPoint y: 36, distance: 111.3
paste input "[PERSON_NAME] Black and Yellow"
drag, startPoint x: 124, startPoint y: 63, endPoint x: 4, endPoint y: 24, distance: 126.4
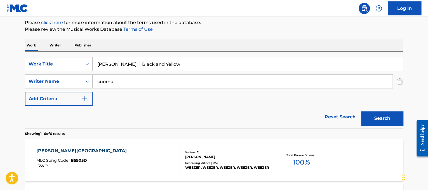
click at [4, 24] on main "The MLC Public Work Search The accuracy and completeness of The MLC's data is d…" at bounding box center [214, 189] width 428 height 480
type input "Black and Yellow"
click at [130, 71] on div "SearchWithCriteriad365d50e-ee68-4f25-b9b9-568e7ee9061f Work Title Black and Yel…" at bounding box center [214, 81] width 378 height 49
drag, startPoint x: 132, startPoint y: 85, endPoint x: 0, endPoint y: 14, distance: 149.5
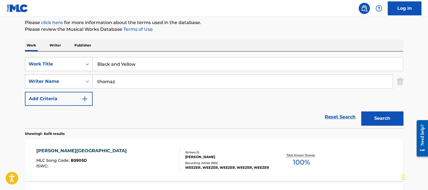
type input "thomaz"
click at [361, 111] on button "Search" at bounding box center [382, 118] width 42 height 14
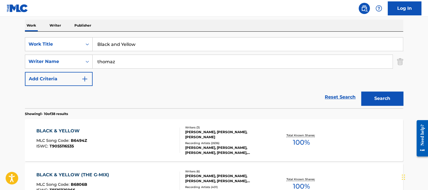
scroll to position [102, 0]
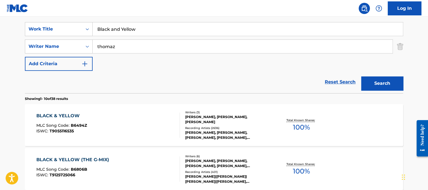
click at [142, 134] on div "BLACK & YELLOW MLC Song Code : B6494Z ISWC : T9055116535" at bounding box center [108, 124] width 144 height 25
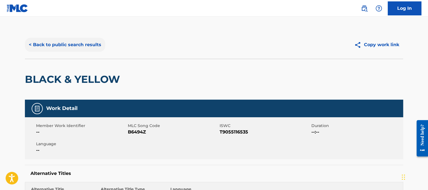
click at [93, 45] on button "< Back to public search results" at bounding box center [65, 45] width 80 height 14
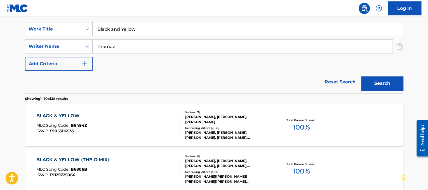
drag, startPoint x: 175, startPoint y: 31, endPoint x: 0, endPoint y: -8, distance: 179.7
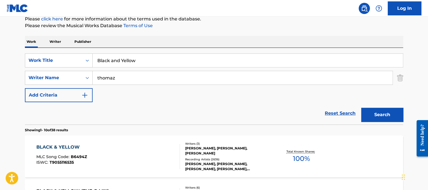
paste input "Soundgarden Black Hole Sun"
drag, startPoint x: 135, startPoint y: 58, endPoint x: 20, endPoint y: 38, distance: 116.7
type input "Black Hole Sun"
drag, startPoint x: 128, startPoint y: 79, endPoint x: 0, endPoint y: 63, distance: 128.6
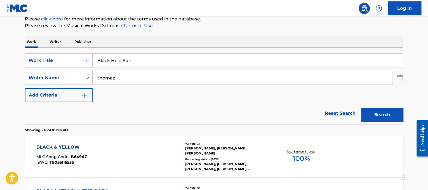
type input "cornell"
click at [361, 108] on button "Search" at bounding box center [382, 115] width 42 height 14
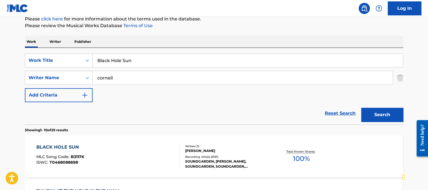
click at [269, 150] on div "[PERSON_NAME]" at bounding box center [227, 150] width 85 height 5
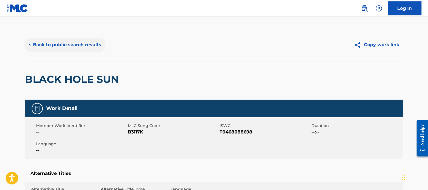
click at [67, 48] on button "< Back to public search results" at bounding box center [65, 45] width 80 height 14
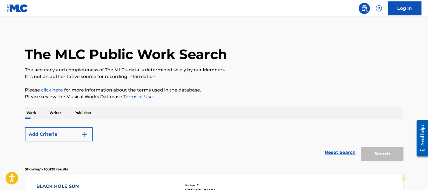
scroll to position [71, 0]
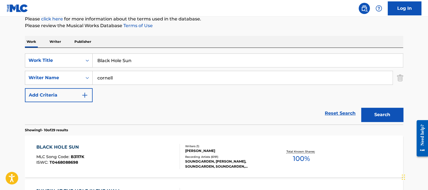
drag, startPoint x: 168, startPoint y: 58, endPoint x: 6, endPoint y: 44, distance: 162.1
paste input "[PERSON_NAME] Black Velvet"
drag, startPoint x: 132, startPoint y: 61, endPoint x: 0, endPoint y: 57, distance: 132.1
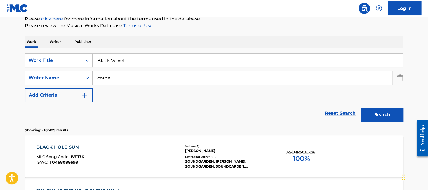
type input "Black Velvet"
click at [112, 85] on div "SearchWithCriteriad365d50e-ee68-4f25-b9b9-568e7ee9061f Work Title Black Velvet …" at bounding box center [214, 77] width 378 height 49
drag, startPoint x: 121, startPoint y: 81, endPoint x: 0, endPoint y: 25, distance: 133.8
type input "[PERSON_NAME]"
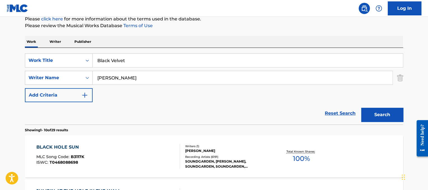
click at [361, 108] on button "Search" at bounding box center [382, 115] width 42 height 14
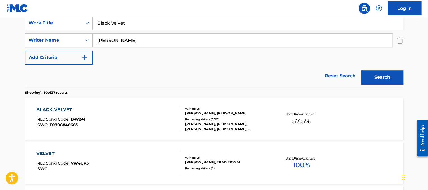
scroll to position [109, 0]
click at [146, 110] on div "BLACK VELVET MLC Song Code : B47241 ISWC : T0708848683" at bounding box center [108, 118] width 144 height 25
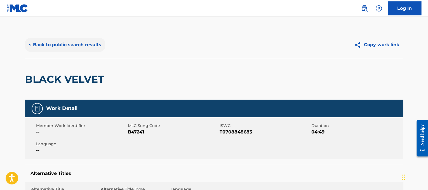
click at [74, 44] on button "< Back to public search results" at bounding box center [65, 45] width 80 height 14
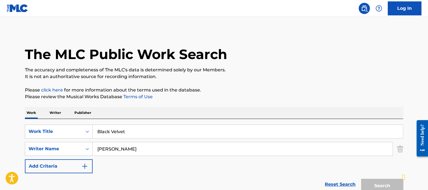
scroll to position [109, 0]
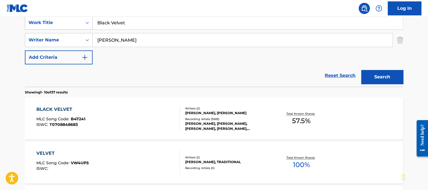
drag, startPoint x: 161, startPoint y: 25, endPoint x: 34, endPoint y: 29, distance: 126.8
click at [34, 29] on div "SearchWithCriteriad365d50e-ee68-4f25-b9b9-568e7ee9061f Work Title Black Velvet" at bounding box center [214, 23] width 378 height 14
paste input "ecky Blazing"
drag, startPoint x: 112, startPoint y: 20, endPoint x: 0, endPoint y: -9, distance: 115.5
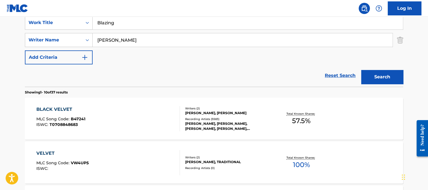
type input "Blazing"
drag, startPoint x: 143, startPoint y: 39, endPoint x: 0, endPoint y: -12, distance: 151.4
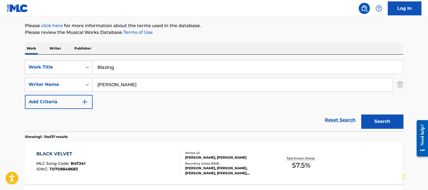
type input "[PERSON_NAME]"
click at [361, 114] on button "Search" at bounding box center [382, 121] width 42 height 14
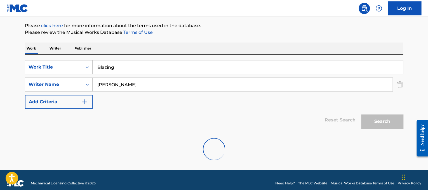
scroll to position [53, 0]
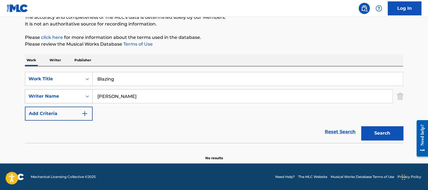
click at [69, 99] on div "Writer Name" at bounding box center [54, 96] width 50 height 7
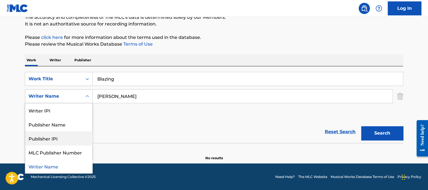
click at [132, 127] on div "Reset Search Search" at bounding box center [214, 132] width 378 height 22
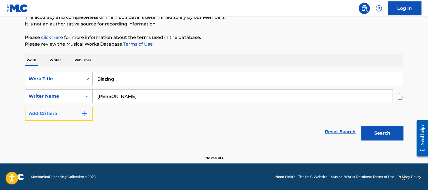
click at [71, 115] on button "Add Criteria" at bounding box center [59, 114] width 68 height 14
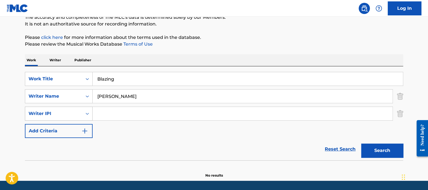
click at [90, 115] on icon "Search Form" at bounding box center [88, 114] width 6 height 6
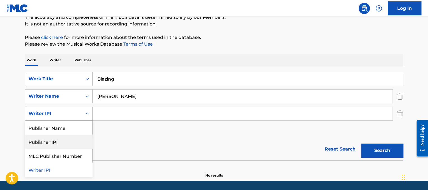
click at [127, 125] on div "SearchWithCriteriad365d50e-ee68-4f25-b9b9-568e7ee9061f Work Title Blazing Searc…" at bounding box center [214, 105] width 378 height 66
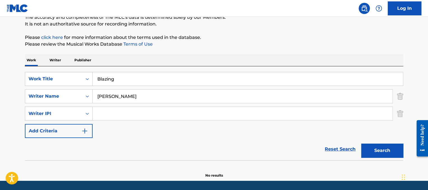
drag, startPoint x: 153, startPoint y: 75, endPoint x: 52, endPoint y: 55, distance: 103.4
click at [52, 55] on div "Work Writer Publisher SearchWithCriteriad365d50e-ee68-4f25-b9b9-568e7ee9061f Wo…" at bounding box center [214, 116] width 378 height 124
paste input "urred Lines"
type input "Blurred Lines"
drag, startPoint x: 147, startPoint y: 90, endPoint x: 13, endPoint y: 65, distance: 136.4
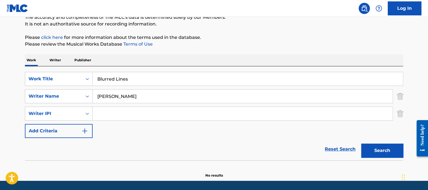
click at [13, 65] on main "The MLC Public Work Search The accuracy and completeness of The MLC's data is d…" at bounding box center [214, 72] width 428 height 217
type input "thicke"
click at [383, 150] on button "Search" at bounding box center [382, 151] width 42 height 14
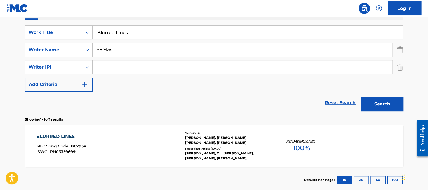
scroll to position [100, 0]
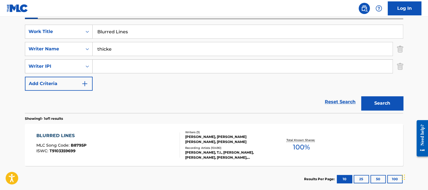
click at [86, 65] on icon "Search Form" at bounding box center [88, 67] width 6 height 6
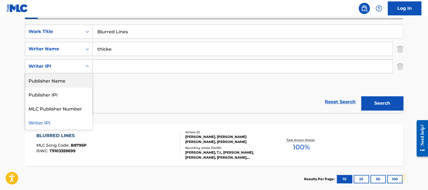
click at [121, 85] on div "SearchWithCriteriad365d50e-ee68-4f25-b9b9-568e7ee9061f Work Title Blurred Lines…" at bounding box center [214, 58] width 378 height 66
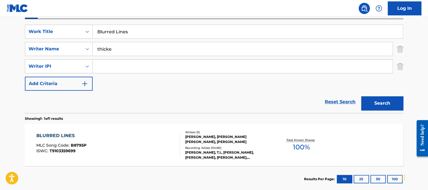
click at [251, 136] on div "[PERSON_NAME], [PERSON_NAME] [PERSON_NAME], [PERSON_NAME]" at bounding box center [227, 139] width 85 height 10
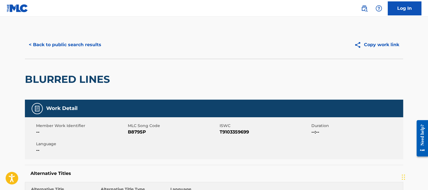
click at [112, 44] on div "< Back to public search results" at bounding box center [119, 45] width 189 height 14
click at [93, 47] on button "< Back to public search results" at bounding box center [65, 45] width 80 height 14
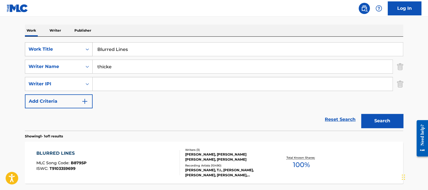
drag, startPoint x: 163, startPoint y: 47, endPoint x: 64, endPoint y: 44, distance: 99.4
click at [64, 44] on div "SearchWithCriteriad365d50e-ee68-4f25-b9b9-568e7ee9061f Work Title Blurred Lines" at bounding box center [214, 49] width 378 height 14
paste input "[PERSON_NAME] & [PERSON_NAME] Bom Diggy"
drag, startPoint x: 165, startPoint y: 48, endPoint x: 58, endPoint y: 32, distance: 107.5
click at [58, 32] on div "Work Writer Publisher SearchWithCriteriad365d50e-ee68-4f25-b9b9-568e7ee9061f Wo…" at bounding box center [214, 117] width 378 height 185
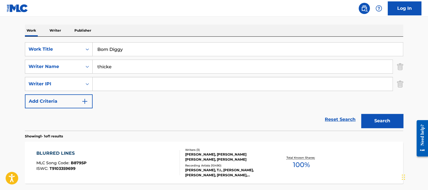
type input "Bom Diggy"
drag, startPoint x: 148, startPoint y: 63, endPoint x: 0, endPoint y: 33, distance: 151.1
click at [0, 33] on main "The MLC Public Work Search The accuracy and completeness of The MLC's data is d…" at bounding box center [214, 74] width 428 height 278
type input "knight"
click at [361, 114] on button "Search" at bounding box center [382, 121] width 42 height 14
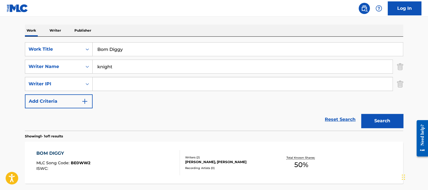
click at [133, 153] on div "BOM DIGGY MLC Song Code : BE0WW2 ISWC :" at bounding box center [108, 162] width 144 height 25
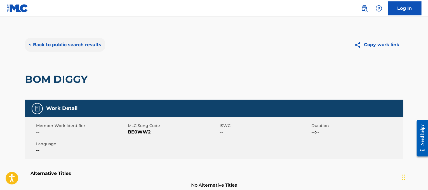
click at [87, 50] on button "< Back to public search results" at bounding box center [65, 45] width 80 height 14
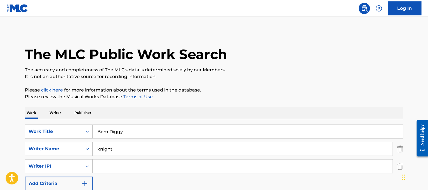
scroll to position [82, 0]
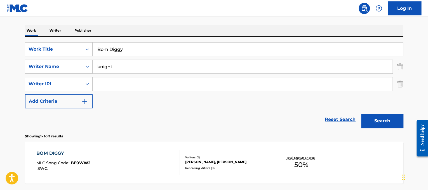
drag, startPoint x: 160, startPoint y: 46, endPoint x: 65, endPoint y: 28, distance: 96.4
click at [65, 28] on div "Work Writer Publisher SearchWithCriteriad365d50e-ee68-4f25-b9b9-568e7ee9061f Wo…" at bounding box center [214, 117] width 378 height 185
paste input "[PERSON_NAME] Borderline"
drag, startPoint x: 123, startPoint y: 45, endPoint x: 48, endPoint y: 55, distance: 76.2
click at [48, 55] on div "SearchWithCriteriad365d50e-ee68-4f25-b9b9-568e7ee9061f Work Title [PERSON_NAME]…" at bounding box center [214, 49] width 378 height 14
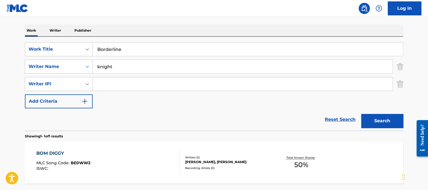
type input "Borderline"
drag, startPoint x: 123, startPoint y: 64, endPoint x: 0, endPoint y: 37, distance: 126.0
click at [0, 37] on main "The MLC Public Work Search The accuracy and completeness of The MLC's data is d…" at bounding box center [214, 74] width 428 height 278
type input "[PERSON_NAME]"
click at [361, 114] on button "Search" at bounding box center [382, 121] width 42 height 14
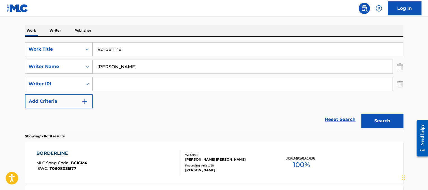
scroll to position [85, 0]
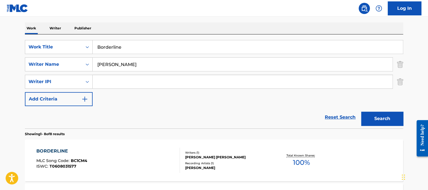
click at [153, 160] on div "BORDERLINE MLC Song Code : BC1CM4 ISWC : T0608031577" at bounding box center [108, 160] width 144 height 25
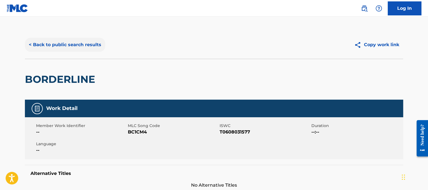
click at [85, 46] on button "< Back to public search results" at bounding box center [65, 45] width 80 height 14
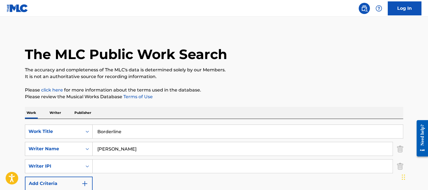
scroll to position [85, 0]
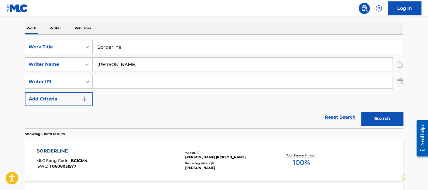
drag, startPoint x: 131, startPoint y: 48, endPoint x: 100, endPoint y: 42, distance: 32.1
click at [100, 42] on input "Borderline" at bounding box center [248, 46] width 310 height 13
paste input "[PERSON_NAME] Break Your Heart"
drag, startPoint x: 126, startPoint y: 45, endPoint x: 40, endPoint y: 18, distance: 90.4
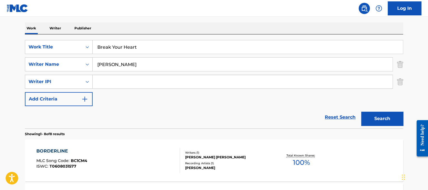
type input "Break Your Heart"
drag, startPoint x: 149, startPoint y: 64, endPoint x: 0, endPoint y: 27, distance: 154.0
type input "cruz"
click at [361, 112] on button "Search" at bounding box center [382, 119] width 42 height 14
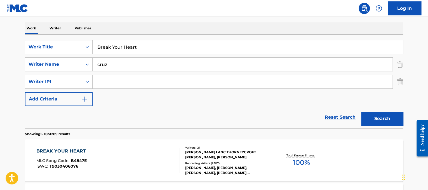
click at [80, 148] on div "BREAK YOUR HEART" at bounding box center [62, 151] width 52 height 7
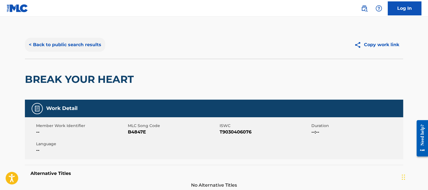
click at [86, 47] on button "< Back to public search results" at bounding box center [65, 45] width 80 height 14
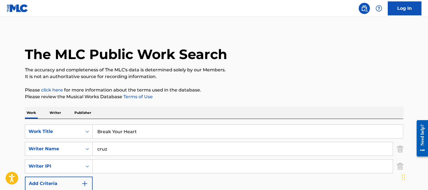
scroll to position [85, 0]
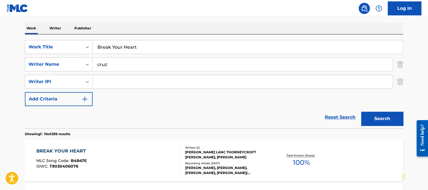
drag, startPoint x: 156, startPoint y: 47, endPoint x: 0, endPoint y: 62, distance: 156.4
paste input "[PERSON_NAME] Brighter Than the Sun"
drag, startPoint x: 135, startPoint y: 46, endPoint x: 15, endPoint y: 41, distance: 119.6
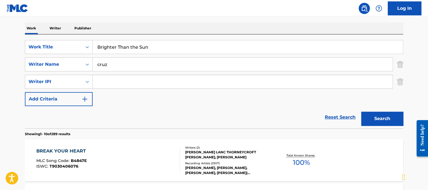
type input "Brighter Than the Sun"
drag, startPoint x: 118, startPoint y: 67, endPoint x: 0, endPoint y: 0, distance: 135.4
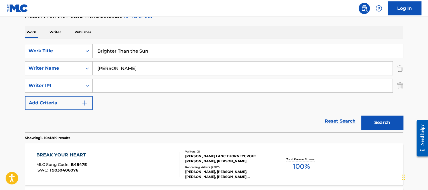
type input "[PERSON_NAME]"
click at [361, 116] on button "Search" at bounding box center [382, 123] width 42 height 14
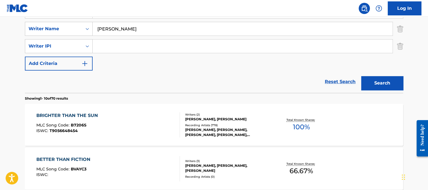
scroll to position [122, 0]
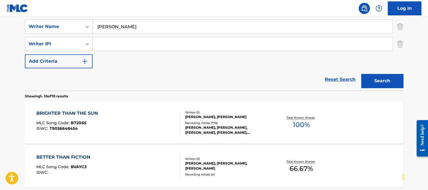
click at [148, 108] on div "BRIGHTER THAN THE SUN MLC Song Code : B7206S ISWC : T9056648454 Writers ( 2 ) […" at bounding box center [214, 123] width 378 height 42
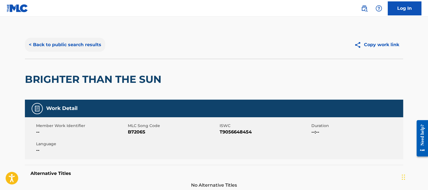
click at [80, 46] on button "< Back to public search results" at bounding box center [65, 45] width 80 height 14
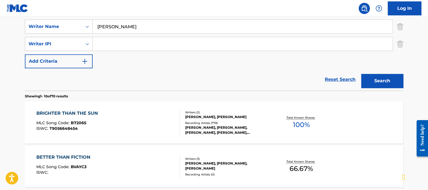
scroll to position [82, 0]
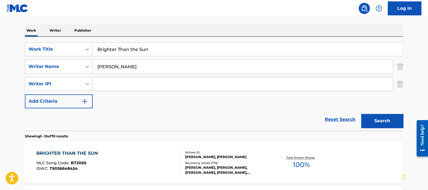
drag, startPoint x: 167, startPoint y: 44, endPoint x: 0, endPoint y: 33, distance: 167.2
paste input "[PERSON_NAME] Bubbly"
drag, startPoint x: 132, startPoint y: 48, endPoint x: 0, endPoint y: 36, distance: 132.6
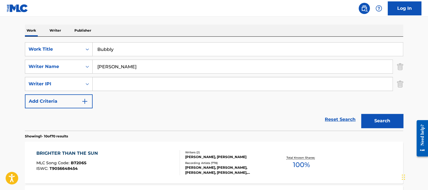
type input "Bubbly"
drag, startPoint x: 126, startPoint y: 63, endPoint x: 0, endPoint y: 48, distance: 126.8
type input "[PERSON_NAME]"
click at [361, 114] on button "Search" at bounding box center [382, 121] width 42 height 14
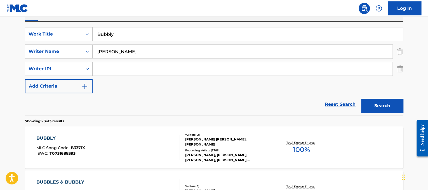
scroll to position [98, 0]
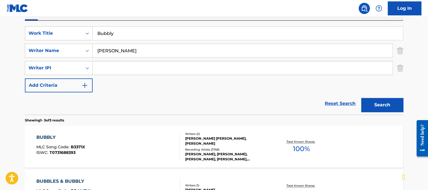
click at [133, 137] on div "BUBBLY MLC Song Code : B3371X ISWC : T0731688393" at bounding box center [108, 146] width 144 height 25
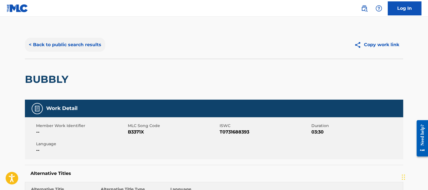
click at [84, 45] on button "< Back to public search results" at bounding box center [65, 45] width 80 height 14
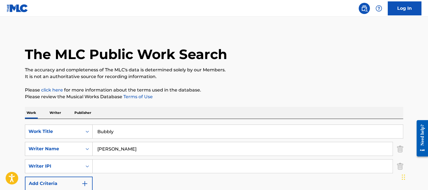
scroll to position [98, 0]
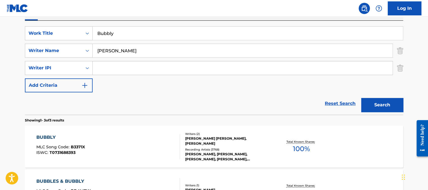
drag, startPoint x: 157, startPoint y: 36, endPoint x: 41, endPoint y: 19, distance: 117.1
click at [41, 19] on div "Work Writer Publisher SearchWithCriteriad365d50e-ee68-4f25-b9b9-568e7ee9061f Wo…" at bounding box center [214, 145] width 378 height 273
paste input "[PERSON_NAME] Bust Your Windows"
drag, startPoint x: 140, startPoint y: 34, endPoint x: 10, endPoint y: 27, distance: 130.6
click at [10, 27] on main "The MLC Public Work Search The accuracy and completeness of The MLC's data is d…" at bounding box center [214, 102] width 428 height 366
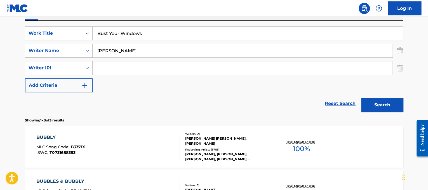
type input "Bust Your Windows"
drag, startPoint x: 115, startPoint y: 51, endPoint x: 0, endPoint y: 10, distance: 122.2
click at [0, 10] on div "Log In The MLC Public Work Search The accuracy and completeness of The MLC's da…" at bounding box center [214, 107] width 428 height 410
type input "[PERSON_NAME]"
click at [361, 98] on button "Search" at bounding box center [382, 105] width 42 height 14
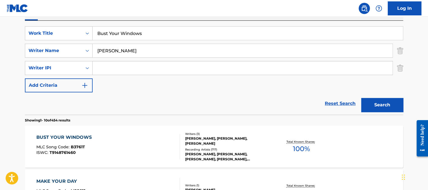
click at [124, 129] on div "BUST YOUR WINDOWS MLC Song Code : B3761T ISWC : T9148761460 Writers ( 3 ) [PERS…" at bounding box center [214, 147] width 378 height 42
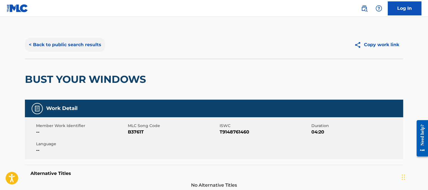
click at [57, 46] on button "< Back to public search results" at bounding box center [65, 45] width 80 height 14
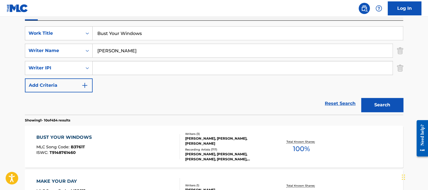
drag, startPoint x: 149, startPoint y: 31, endPoint x: 0, endPoint y: -28, distance: 160.8
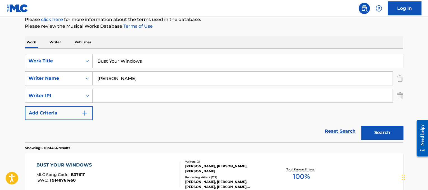
paste input "[US_STATE] Gurl"
type input "[US_STATE] Gurls"
drag, startPoint x: 140, startPoint y: 76, endPoint x: 0, endPoint y: 33, distance: 146.8
type input "[PERSON_NAME]"
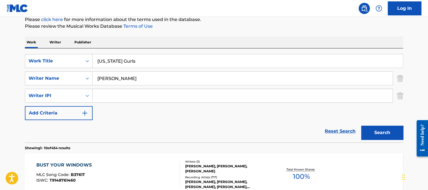
click at [361, 126] on button "Search" at bounding box center [382, 133] width 42 height 14
click at [121, 175] on div "[US_STATE] GURLS MLC Song Code : C6855H ISWC : T9054827893" at bounding box center [108, 174] width 144 height 25
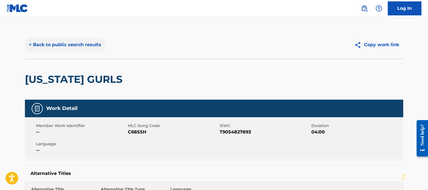
click at [59, 44] on button "< Back to public search results" at bounding box center [65, 45] width 80 height 14
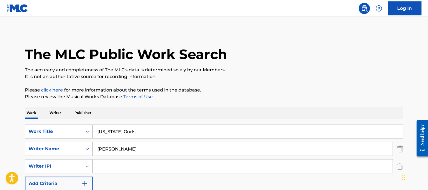
scroll to position [71, 0]
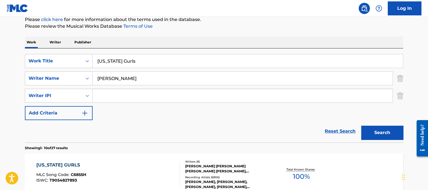
drag, startPoint x: 148, startPoint y: 60, endPoint x: 13, endPoint y: 46, distance: 136.3
paste input "[PERSON_NAME] Can't Be Tamed"
drag, startPoint x: 120, startPoint y: 60, endPoint x: 29, endPoint y: 37, distance: 94.8
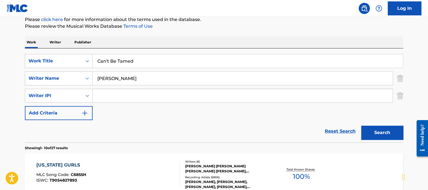
type input "Can't Be Tamed"
drag, startPoint x: 128, startPoint y: 78, endPoint x: 0, endPoint y: 53, distance: 130.0
type input "[PERSON_NAME]"
click at [361, 126] on button "Search" at bounding box center [382, 133] width 42 height 14
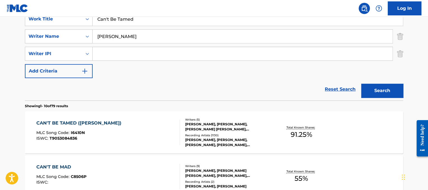
scroll to position [116, 0]
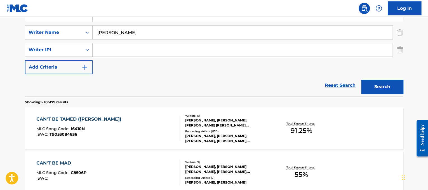
click at [144, 115] on div "CAN'T BE TAMED ([PERSON_NAME]) MLC Song Code : I6410N ISWC : T9053084836 Writer…" at bounding box center [214, 128] width 378 height 42
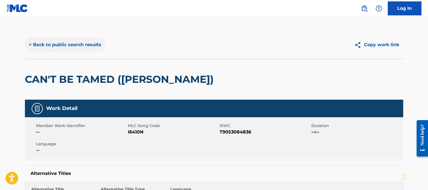
click at [98, 47] on button "< Back to public search results" at bounding box center [65, 45] width 80 height 14
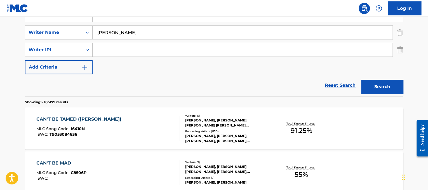
scroll to position [112, 0]
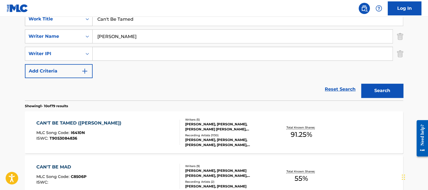
drag, startPoint x: 181, startPoint y: 23, endPoint x: 36, endPoint y: 25, distance: 145.5
click at [36, 25] on div "SearchWithCriteriad365d50e-ee68-4f25-b9b9-568e7ee9061f Work Title Can't Be Tamed" at bounding box center [214, 19] width 378 height 14
paste input "Macklemore Can't Hold Us_"
drag, startPoint x: 133, startPoint y: 20, endPoint x: 65, endPoint y: 12, distance: 68.5
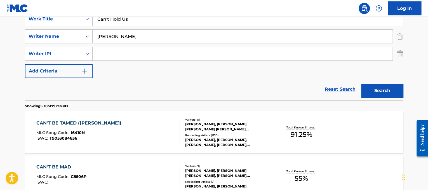
click at [146, 22] on input "Can't Hold Us_" at bounding box center [248, 18] width 310 height 13
type input "Can't Hold Us"
drag, startPoint x: 147, startPoint y: 35, endPoint x: 21, endPoint y: 3, distance: 129.2
type input "[PERSON_NAME]"
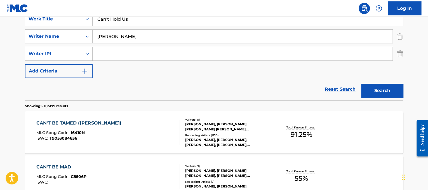
click at [361, 84] on button "Search" at bounding box center [382, 91] width 42 height 14
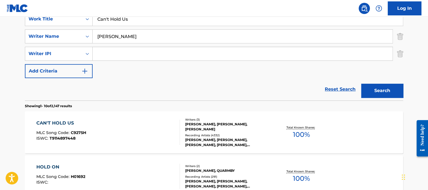
click at [152, 133] on div "CAN'T HOLD US MLC Song Code : C9275H ISWC : T9114897448" at bounding box center [108, 132] width 144 height 25
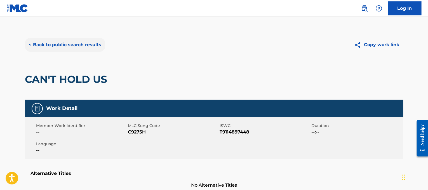
click at [82, 46] on button "< Back to public search results" at bounding box center [65, 45] width 80 height 14
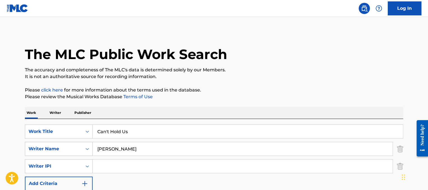
scroll to position [112, 0]
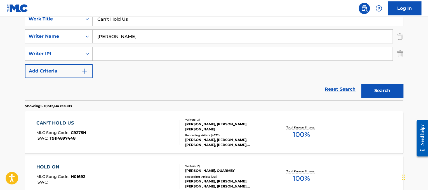
drag, startPoint x: 168, startPoint y: 24, endPoint x: 82, endPoint y: 13, distance: 86.4
paste input "[PERSON_NAME] Can't Remember To Forget You"
drag, startPoint x: 115, startPoint y: 19, endPoint x: 24, endPoint y: -7, distance: 95.0
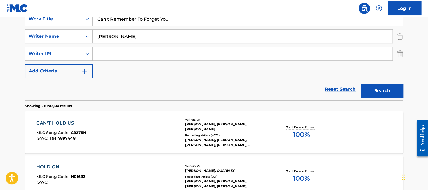
type input "Can't Remember To Forget You"
drag, startPoint x: 130, startPoint y: 31, endPoint x: 0, endPoint y: 15, distance: 131.4
type input "fenty"
click at [361, 84] on button "Search" at bounding box center [382, 91] width 42 height 14
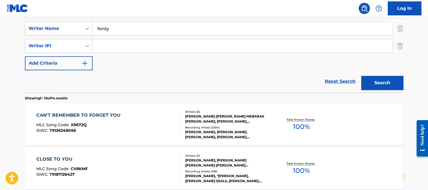
scroll to position [121, 0]
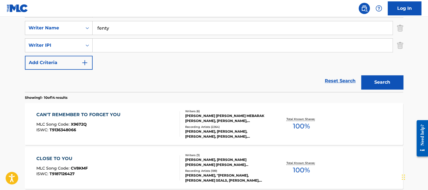
click at [129, 116] on div "CAN'T REMEMBER TO FORGET YOU MLC Song Code : X9672Q ISWC : T9136348066" at bounding box center [108, 123] width 144 height 25
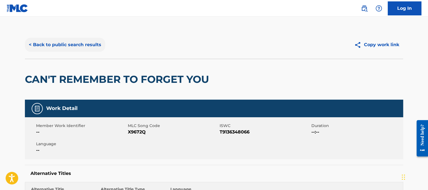
click at [70, 48] on button "< Back to public search results" at bounding box center [65, 45] width 80 height 14
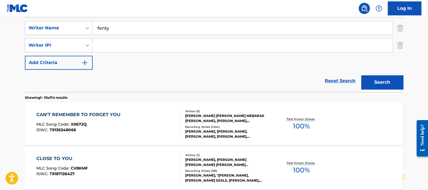
scroll to position [84, 0]
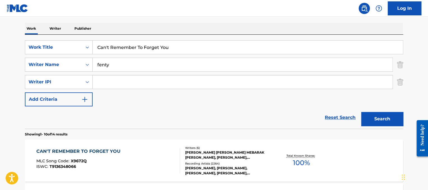
drag, startPoint x: 183, startPoint y: 45, endPoint x: 29, endPoint y: 20, distance: 156.6
paste input "Fun. Carry On"
drag, startPoint x: 111, startPoint y: 48, endPoint x: 63, endPoint y: 41, distance: 49.0
click at [63, 41] on div "SearchWithCriteriad365d50e-ee68-4f25-b9b9-568e7ee9061f Work Title Fun. Carry On" at bounding box center [214, 47] width 378 height 14
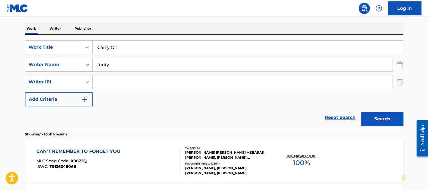
type input "Carry On"
drag, startPoint x: 157, startPoint y: 63, endPoint x: 0, endPoint y: 34, distance: 159.4
type input "[PERSON_NAME]"
click at [361, 112] on button "Search" at bounding box center [382, 119] width 42 height 14
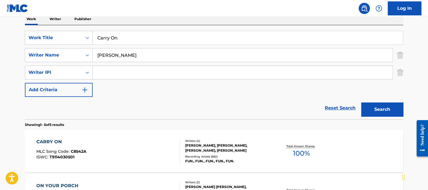
scroll to position [95, 0]
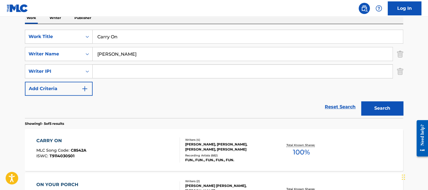
click at [142, 138] on div "CARRY ON MLC Song Code : C8542A ISWC : T9114030501" at bounding box center [108, 149] width 144 height 25
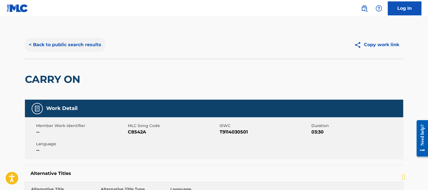
click at [54, 40] on button "< Back to public search results" at bounding box center [65, 45] width 80 height 14
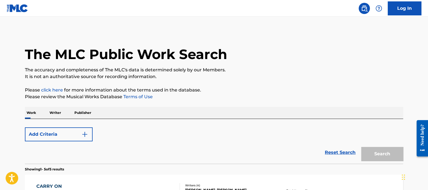
scroll to position [95, 0]
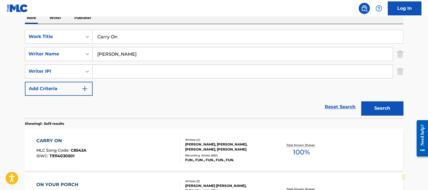
drag, startPoint x: 221, startPoint y: 37, endPoint x: 71, endPoint y: 17, distance: 151.4
click at [71, 17] on div "Work Writer Publisher SearchWithCriteriad365d50e-ee68-4f25-b9b9-568e7ee9061f Wo…" at bounding box center [214, 192] width 378 height 361
paste input "es gens la"
type input "Ces gens la"
drag, startPoint x: 122, startPoint y: 54, endPoint x: 0, endPoint y: 26, distance: 125.1
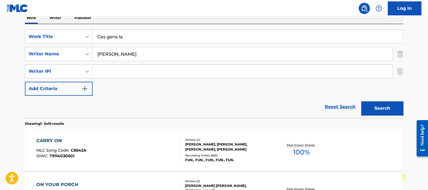
click at [0, 26] on main "The MLC Public Work Search The accuracy and completeness of The MLC's data is d…" at bounding box center [214, 149] width 428 height 454
type input "brel"
click at [361, 101] on button "Search" at bounding box center [382, 108] width 42 height 14
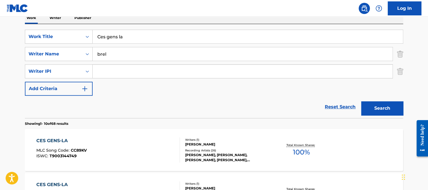
click at [93, 153] on div "CES GENS-LA MLC Song Code : CC89KV ISWC : T9003144749" at bounding box center [108, 149] width 144 height 25
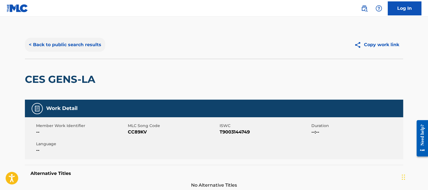
click at [72, 42] on button "< Back to public search results" at bounding box center [65, 45] width 80 height 14
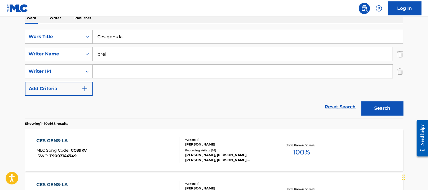
drag, startPoint x: 146, startPoint y: 37, endPoint x: 1, endPoint y: 10, distance: 147.2
paste input "[PERSON_NAME] Change Nothing"
drag, startPoint x: 134, startPoint y: 35, endPoint x: 0, endPoint y: 24, distance: 134.4
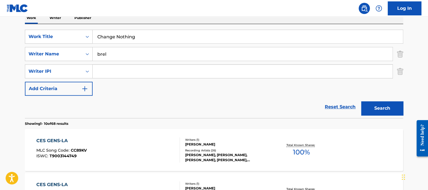
type input "Change Nothing"
drag, startPoint x: 111, startPoint y: 51, endPoint x: 0, endPoint y: 31, distance: 112.9
click at [361, 101] on button "Search" at bounding box center [382, 108] width 42 height 14
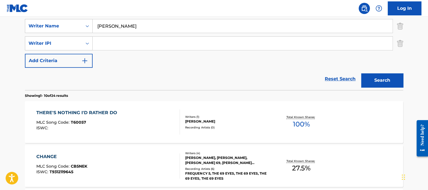
scroll to position [106, 0]
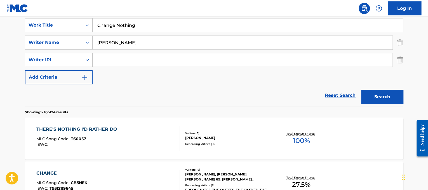
click at [102, 40] on input "[PERSON_NAME]" at bounding box center [243, 42] width 300 height 13
type input "[PERSON_NAME]"
click at [361, 90] on button "Search" at bounding box center [382, 97] width 42 height 14
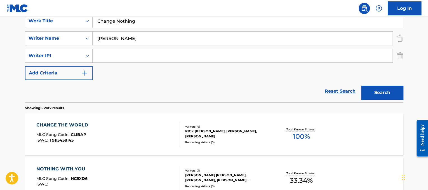
scroll to position [112, 0]
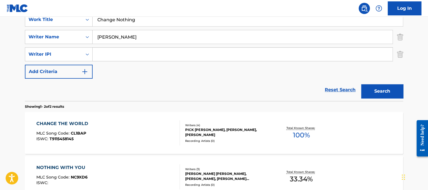
click at [136, 130] on div "CHANGE THE WORLD MLC Song Code : CL1BAP ISWC : T9115458145" at bounding box center [108, 132] width 144 height 25
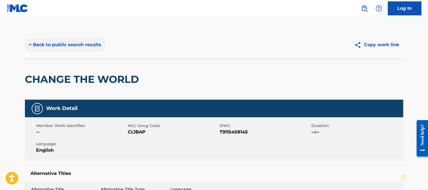
click at [52, 50] on button "< Back to public search results" at bounding box center [65, 45] width 80 height 14
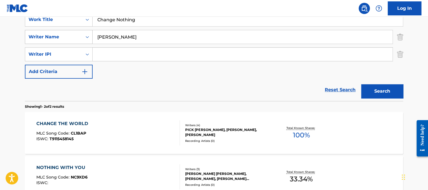
drag, startPoint x: 151, startPoint y: 21, endPoint x: 28, endPoint y: 41, distance: 124.5
click at [28, 41] on div "SearchWithCriteriad365d50e-ee68-4f25-b9b9-568e7ee9061f Work Title Change Nothin…" at bounding box center [214, 46] width 378 height 66
paste input "sing Pavements"
type input "Chasing Pavements"
drag, startPoint x: 166, startPoint y: 37, endPoint x: 3, endPoint y: 7, distance: 165.6
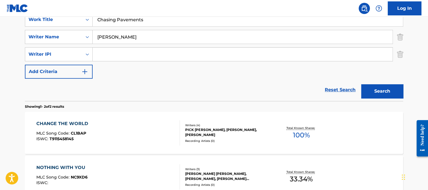
click at [3, 7] on div "Log In The MLC Public Work Search The accuracy and completeness of The MLC's da…" at bounding box center [214, 71] width 428 height 366
type input "[PERSON_NAME]"
click at [361, 84] on button "Search" at bounding box center [382, 91] width 42 height 14
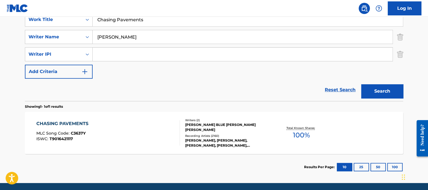
click at [241, 114] on div "CHASING PAVEMENTS MLC Song Code : C3637Y ISWC : T9016421117 Writers ( 2 ) [PERS…" at bounding box center [214, 133] width 378 height 42
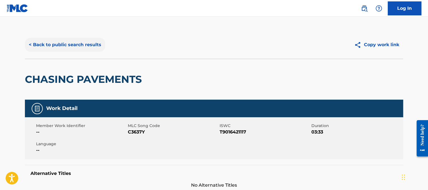
click at [60, 42] on button "< Back to public search results" at bounding box center [65, 45] width 80 height 14
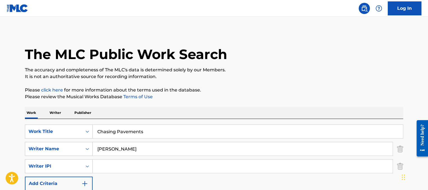
scroll to position [82, 0]
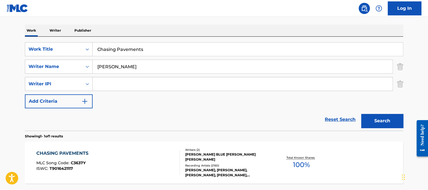
drag, startPoint x: 167, startPoint y: 45, endPoint x: 0, endPoint y: 19, distance: 169.1
click at [0, 19] on main "The MLC Public Work Search The accuracy and completeness of The MLC's data is d…" at bounding box center [214, 74] width 428 height 278
paste input "lock"
type input "Clocks"
drag, startPoint x: 137, startPoint y: 67, endPoint x: 1, endPoint y: 37, distance: 140.1
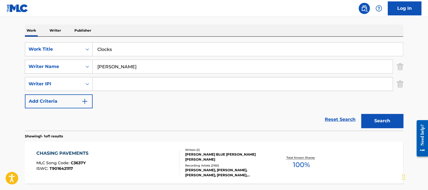
click at [1, 37] on main "The MLC Public Work Search The accuracy and completeness of The MLC's data is d…" at bounding box center [214, 74] width 428 height 278
click at [370, 121] on button "Search" at bounding box center [382, 121] width 42 height 14
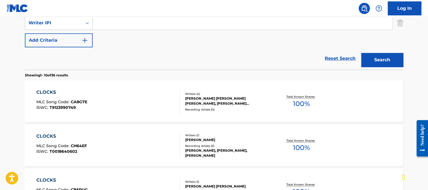
scroll to position [0, 0]
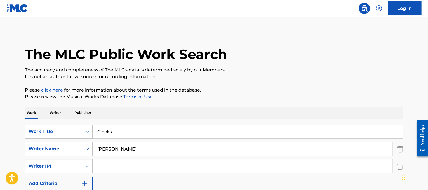
click at [95, 149] on input "[PERSON_NAME]" at bounding box center [243, 148] width 300 height 13
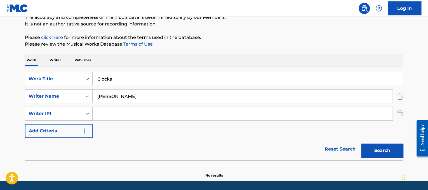
scroll to position [70, 0]
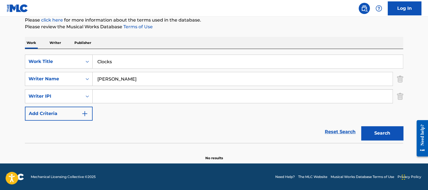
drag, startPoint x: 202, startPoint y: 73, endPoint x: 0, endPoint y: 46, distance: 204.1
click at [0, 46] on main "The MLC Public Work Search The accuracy and completeness of The MLC's data is d…" at bounding box center [214, 55] width 428 height 217
type input "[PERSON_NAME]"
click at [361, 126] on button "Search" at bounding box center [382, 133] width 42 height 14
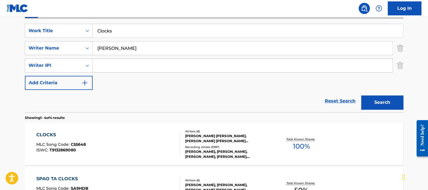
scroll to position [103, 0]
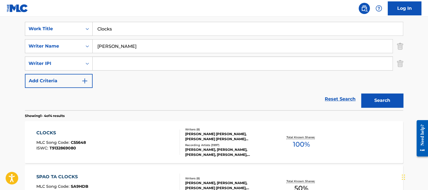
click at [143, 139] on div "CLOCKS MLC Song Code : C55648 ISWC : T9132869080" at bounding box center [108, 142] width 144 height 25
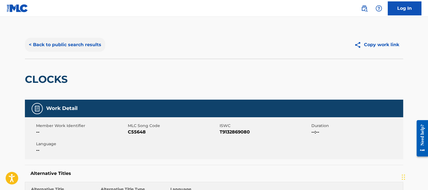
click at [79, 43] on button "< Back to public search results" at bounding box center [65, 45] width 80 height 14
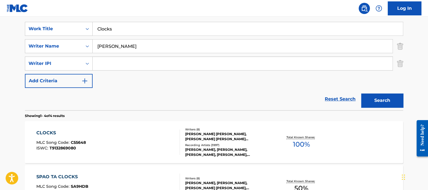
drag, startPoint x: 150, startPoint y: 35, endPoint x: 141, endPoint y: 33, distance: 9.2
click at [141, 33] on div "Clocks" at bounding box center [248, 29] width 311 height 14
drag, startPoint x: 141, startPoint y: 33, endPoint x: 75, endPoint y: 25, distance: 66.5
click at [75, 25] on div "SearchWithCriteriad365d50e-ee68-4f25-b9b9-568e7ee9061f Work Title Clocks" at bounding box center [214, 29] width 378 height 14
paste input "[PERSON_NAME] (feat. [PERSON_NAME])"
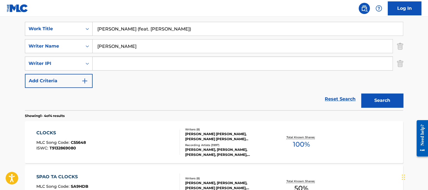
scroll to position [93, 0]
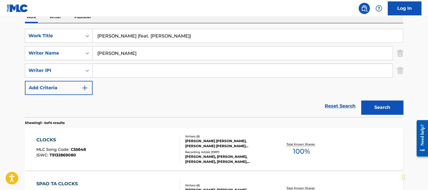
drag, startPoint x: 126, startPoint y: 30, endPoint x: 61, endPoint y: -1, distance: 72.1
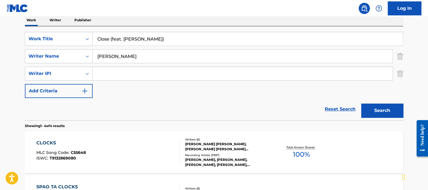
drag, startPoint x: 111, startPoint y: 41, endPoint x: 240, endPoint y: 44, distance: 129.3
click at [240, 44] on input "Close (feat. [PERSON_NAME])" at bounding box center [248, 38] width 310 height 13
drag, startPoint x: 186, startPoint y: 45, endPoint x: 187, endPoint y: 58, distance: 13.2
click at [187, 58] on div "SearchWithCriteriad365d50e-ee68-4f25-b9b9-568e7ee9061f Work Title Close SearchW…" at bounding box center [214, 65] width 378 height 66
type input "Close"
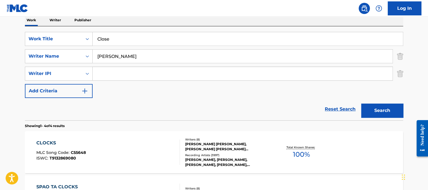
drag, startPoint x: 187, startPoint y: 58, endPoint x: 0, endPoint y: 3, distance: 195.0
click at [0, 3] on div "Log In The MLC Public Work Search The accuracy and completeness of The MLC's da…" at bounding box center [214, 134] width 428 height 454
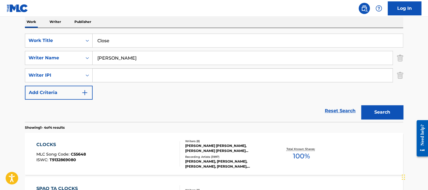
type input "[PERSON_NAME]"
click at [361, 105] on button "Search" at bounding box center [382, 112] width 42 height 14
click at [230, 143] on div "[PERSON_NAME], [PERSON_NAME], [PERSON_NAME], [PERSON_NAME] [PERSON_NAME] [PERSO…" at bounding box center [227, 148] width 85 height 10
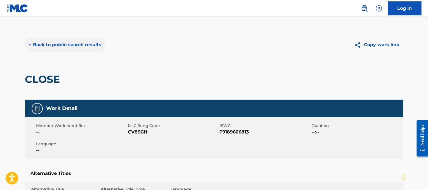
click at [85, 43] on button "< Back to public search results" at bounding box center [65, 45] width 80 height 14
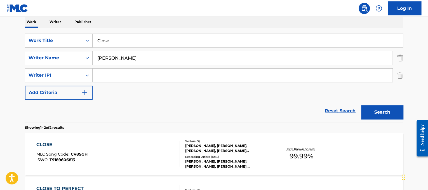
drag, startPoint x: 160, startPoint y: 38, endPoint x: 0, endPoint y: 6, distance: 162.7
click at [0, 6] on div "Log In The MLC Public Work Search The accuracy and completeness of The MLC's da…" at bounding box center [214, 92] width 428 height 366
paste input "[PERSON_NAME] ft. [PERSON_NAME] Club Can't Handle M"
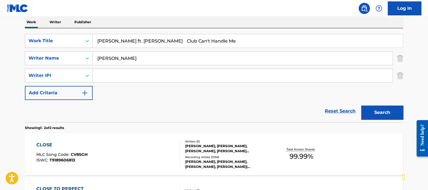
drag, startPoint x: 156, startPoint y: 39, endPoint x: 41, endPoint y: 4, distance: 119.7
click at [41, 4] on div "Log In The MLC Public Work Search The accuracy and completeness of The MLC's da…" at bounding box center [214, 92] width 428 height 366
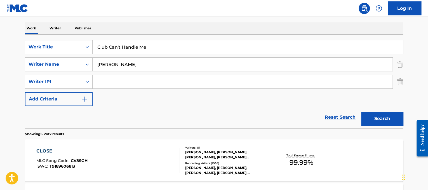
type input "Club Can't Handle Me"
drag, startPoint x: 143, startPoint y: 64, endPoint x: 0, endPoint y: 16, distance: 151.1
click at [0, 16] on div "Log In The MLC Public Work Search The accuracy and completeness of The MLC's da…" at bounding box center [214, 98] width 428 height 366
type input "guetta"
click at [361, 112] on button "Search" at bounding box center [382, 119] width 42 height 14
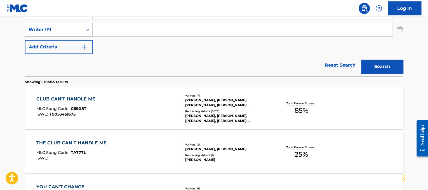
scroll to position [137, 0]
click at [160, 106] on div "CLUB CAN'T HANDLE ME MLC Song Code : C6908T ISWC : T9053451675" at bounding box center [108, 108] width 144 height 25
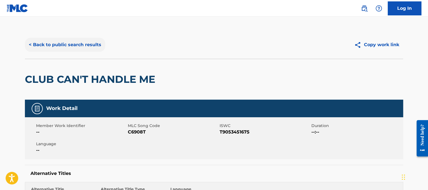
click at [89, 43] on button "< Back to public search results" at bounding box center [65, 45] width 80 height 14
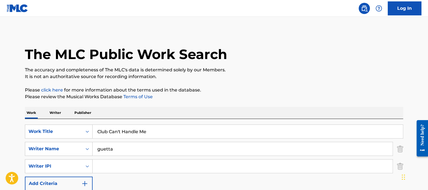
drag, startPoint x: 150, startPoint y: 136, endPoint x: 0, endPoint y: 140, distance: 150.0
paste input "old Shoulder"
type input "Cold Shoulder"
drag, startPoint x: 141, startPoint y: 155, endPoint x: 4, endPoint y: 111, distance: 143.5
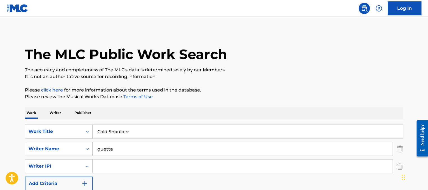
type input "[PERSON_NAME]"
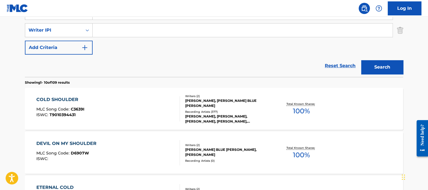
scroll to position [142, 0]
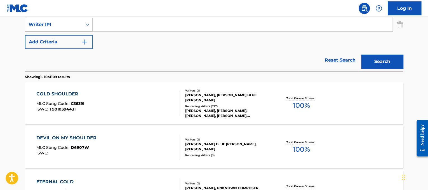
click at [231, 95] on div "[PERSON_NAME], [PERSON_NAME] BLUE [PERSON_NAME]" at bounding box center [227, 98] width 85 height 10
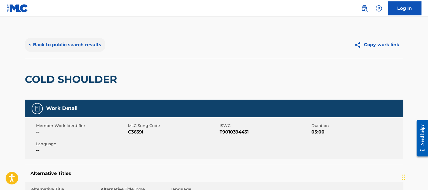
click at [66, 46] on button "< Back to public search results" at bounding box center [65, 45] width 80 height 14
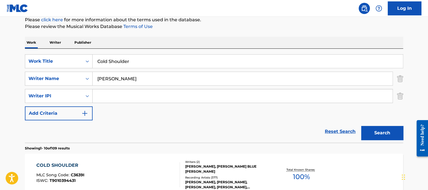
scroll to position [28, 0]
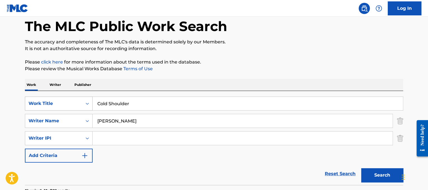
drag, startPoint x: 164, startPoint y: 105, endPoint x: 74, endPoint y: 98, distance: 90.1
click at [74, 98] on div "SearchWithCriteriad365d50e-ee68-4f25-b9b9-568e7ee9061f Work Title Cold Shoulder" at bounding box center [214, 104] width 378 height 14
paste input "er Weath"
type input "Colder Weather"
drag, startPoint x: 150, startPoint y: 123, endPoint x: 0, endPoint y: 54, distance: 165.5
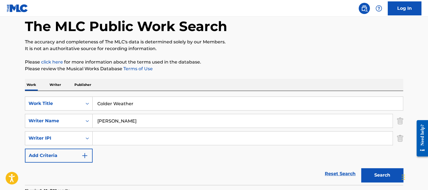
click at [361, 168] on button "Search" at bounding box center [382, 175] width 42 height 14
type input "brown"
click at [361, 168] on button "Search" at bounding box center [382, 175] width 42 height 14
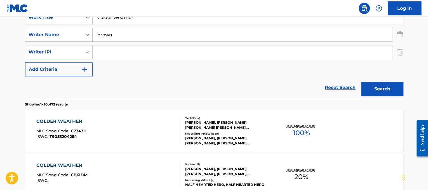
scroll to position [115, 0]
click at [130, 118] on div "COLDER WEATHER MLC Song Code : C7343H ISWC : T9053204254" at bounding box center [108, 130] width 144 height 25
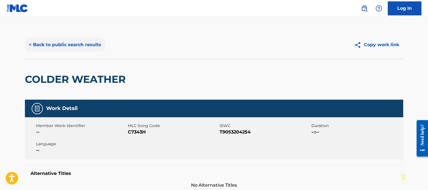
click at [75, 41] on button "< Back to public search results" at bounding box center [65, 45] width 80 height 14
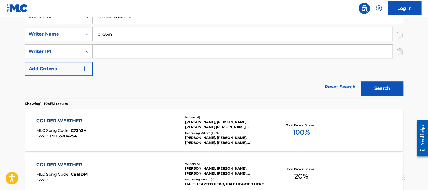
scroll to position [110, 0]
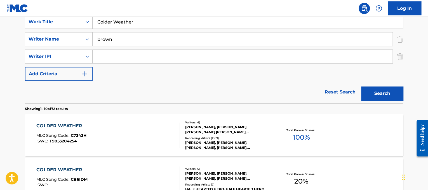
click at [157, 15] on nav "Log In" at bounding box center [214, 8] width 428 height 17
drag, startPoint x: 160, startPoint y: 21, endPoint x: 48, endPoint y: 11, distance: 112.1
paste input "me As You Are"
type input "Come As You Are"
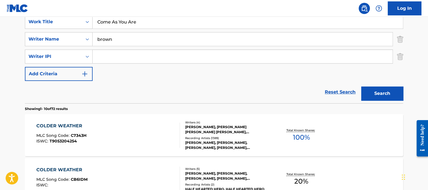
drag, startPoint x: 151, startPoint y: 43, endPoint x: 0, endPoint y: 10, distance: 154.0
type input "[PERSON_NAME]"
click at [361, 86] on button "Search" at bounding box center [382, 93] width 42 height 14
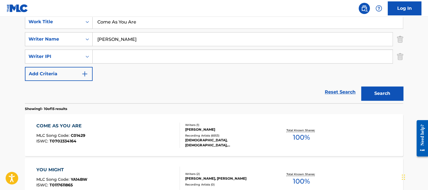
click at [217, 129] on div "[PERSON_NAME]" at bounding box center [227, 129] width 85 height 5
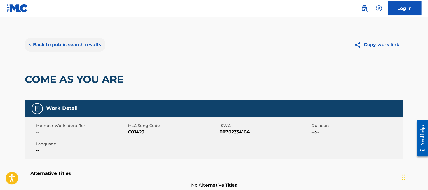
click at [82, 43] on button "< Back to public search results" at bounding box center [65, 45] width 80 height 14
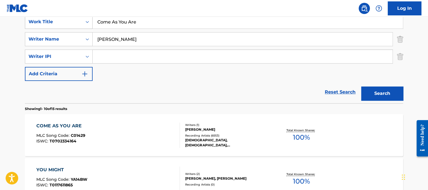
drag, startPoint x: 182, startPoint y: 25, endPoint x: 39, endPoint y: 25, distance: 143.6
click at [39, 25] on div "SearchWithCriteriad365d50e-ee68-4f25-b9b9-568e7ee9061f Work Title Come As You A…" at bounding box center [214, 22] width 378 height 14
paste input "[PERSON_NAME] Come Away With M"
drag, startPoint x: 125, startPoint y: 22, endPoint x: 36, endPoint y: 11, distance: 90.0
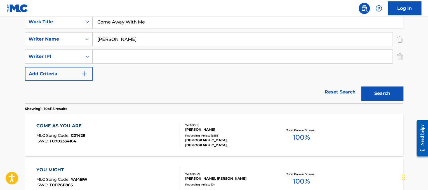
type input "Come Away With Me"
drag, startPoint x: 149, startPoint y: 46, endPoint x: 145, endPoint y: 44, distance: 3.9
click at [145, 44] on div "[PERSON_NAME]" at bounding box center [243, 39] width 300 height 14
drag, startPoint x: 145, startPoint y: 44, endPoint x: 0, endPoint y: 6, distance: 150.4
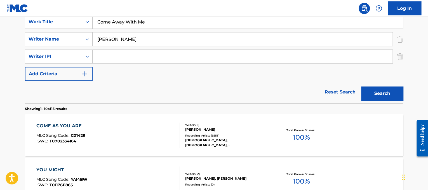
type input "[PERSON_NAME]"
click at [361, 86] on button "Search" at bounding box center [382, 93] width 42 height 14
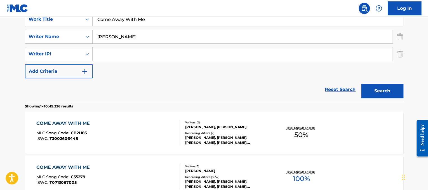
scroll to position [113, 0]
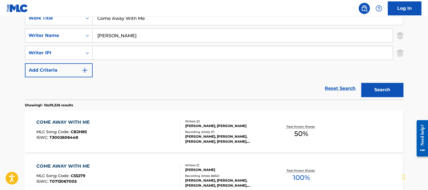
click at [219, 161] on div "COME AWAY WITH ME MLC Song Code : C55279 ISWC : T0713067005 Writers ( 1 ) [PERS…" at bounding box center [214, 175] width 378 height 42
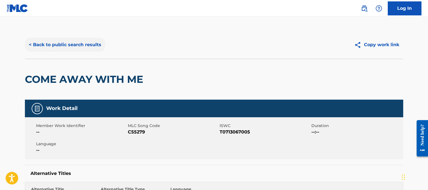
click at [99, 47] on button "< Back to public search results" at bounding box center [65, 45] width 80 height 14
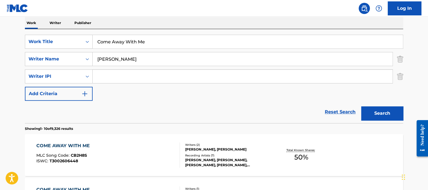
scroll to position [90, 0]
drag, startPoint x: 170, startPoint y: 38, endPoint x: 43, endPoint y: 16, distance: 129.3
paste input "[PERSON_NAME] Band Crash Into"
drag, startPoint x: 151, startPoint y: 40, endPoint x: 26, endPoint y: 17, distance: 127.1
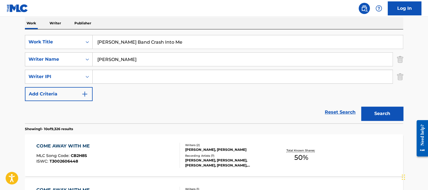
type input "Crash Into Me"
drag, startPoint x: 156, startPoint y: 57, endPoint x: 0, endPoint y: 17, distance: 161.2
type input "[PERSON_NAME]"
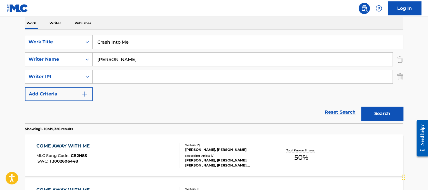
click at [361, 107] on button "Search" at bounding box center [382, 114] width 42 height 14
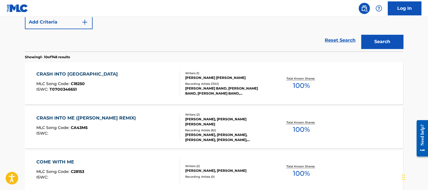
scroll to position [162, 0]
click at [221, 84] on div "Recording Artists ( 1322 )" at bounding box center [227, 83] width 85 height 4
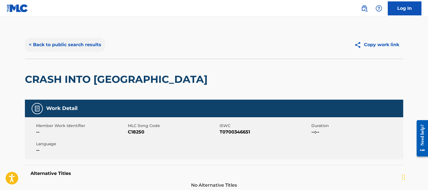
click at [72, 43] on button "< Back to public search results" at bounding box center [65, 45] width 80 height 14
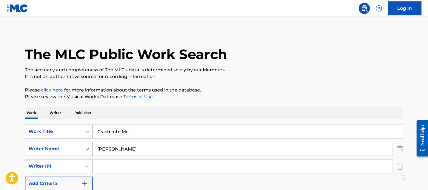
drag, startPoint x: 147, startPoint y: 135, endPoint x: 0, endPoint y: 117, distance: 147.8
paste input "[PERSON_NAME] Cry Baby"
drag, startPoint x: 139, startPoint y: 130, endPoint x: 42, endPoint y: 111, distance: 99.2
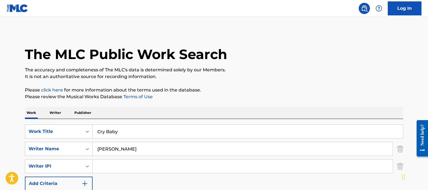
type input "Cry Baby"
drag, startPoint x: 140, startPoint y: 147, endPoint x: 0, endPoint y: 41, distance: 175.5
type input "[PERSON_NAME]"
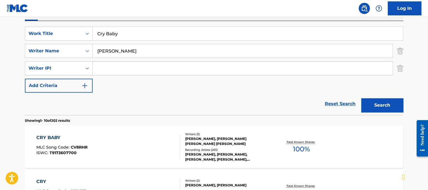
scroll to position [100, 0]
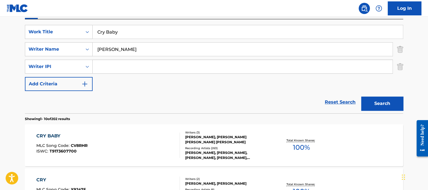
click at [137, 135] on div "CRY BABY MLC Song Code : CV8RHR ISWC : T9173607700" at bounding box center [108, 145] width 144 height 25
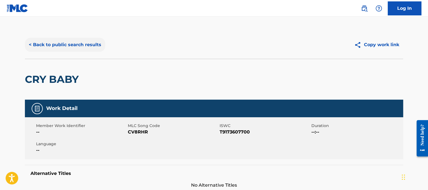
click at [64, 42] on button "< Back to public search results" at bounding box center [65, 45] width 80 height 14
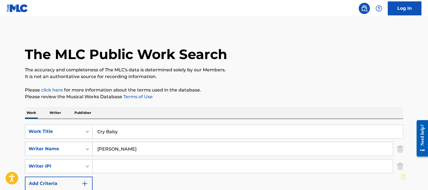
scroll to position [100, 0]
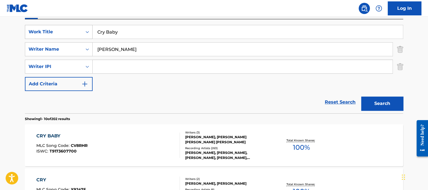
drag, startPoint x: 144, startPoint y: 34, endPoint x: 43, endPoint y: 37, distance: 101.3
click at [43, 37] on div "SearchWithCriteriad365d50e-ee68-4f25-b9b9-568e7ee9061f Work Title Cry Baby" at bounding box center [214, 32] width 378 height 14
paste input "uando Me Enamoro"
type input "Cuando Me Enamoro"
drag, startPoint x: 141, startPoint y: 46, endPoint x: 18, endPoint y: 10, distance: 128.5
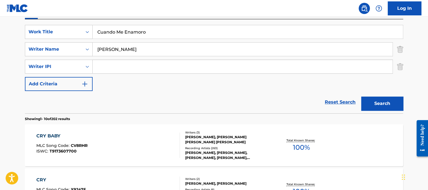
type input "[DEMOGRAPHIC_DATA]"
click at [361, 97] on button "Search" at bounding box center [382, 104] width 42 height 14
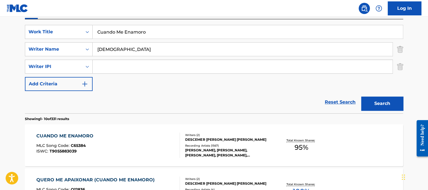
click at [143, 133] on div "CUANDO ME ENAMORO MLC Song Code : C65384 ISWC : T9055883039" at bounding box center [108, 145] width 144 height 25
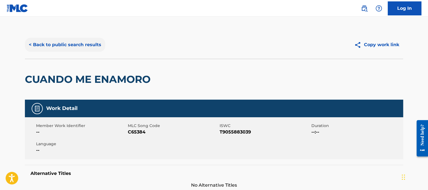
click at [56, 42] on button "< Back to public search results" at bounding box center [65, 45] width 80 height 14
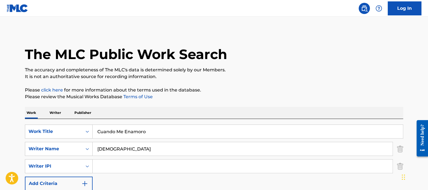
scroll to position [100, 0]
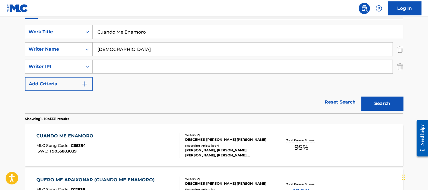
drag, startPoint x: 156, startPoint y: 34, endPoint x: 80, endPoint y: 43, distance: 77.2
click at [80, 43] on div "SearchWithCriteriad365d50e-ee68-4f25-b9b9-568e7ee9061f Work Title Cuando Me Ena…" at bounding box center [214, 58] width 378 height 66
paste input "Do You Really Want To Hurt Me? Culture Club - 2005 Remix"
drag, startPoint x: 173, startPoint y: 31, endPoint x: 293, endPoint y: 44, distance: 120.5
click at [293, 44] on div "SearchWithCriteriad365d50e-ee68-4f25-b9b9-568e7ee9061f Work Title Do You Really…" at bounding box center [214, 58] width 378 height 66
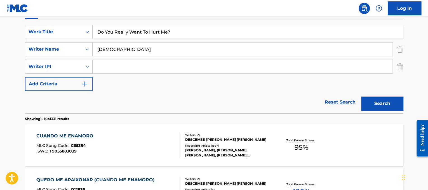
type input "Do You Really Want To Hurt Me?"
drag, startPoint x: 251, startPoint y: 55, endPoint x: 123, endPoint y: 42, distance: 128.5
click at [123, 42] on div "SearchWithCriteriad365d50e-ee68-4f25-b9b9-568e7ee9061f Work Title Do You Really…" at bounding box center [214, 58] width 378 height 66
type input "i"
click at [367, 91] on div "Search" at bounding box center [380, 102] width 45 height 22
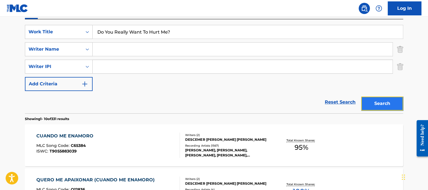
click at [372, 100] on button "Search" at bounding box center [382, 104] width 42 height 14
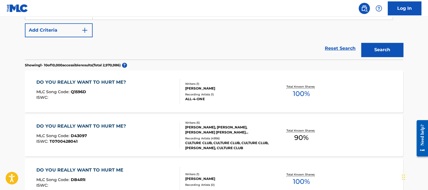
scroll to position [154, 0]
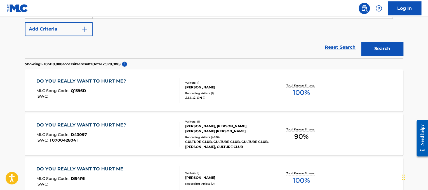
click at [238, 126] on div "[PERSON_NAME], [PERSON_NAME], [PERSON_NAME] [PERSON_NAME] [PERSON_NAME], [PERSO…" at bounding box center [227, 129] width 85 height 10
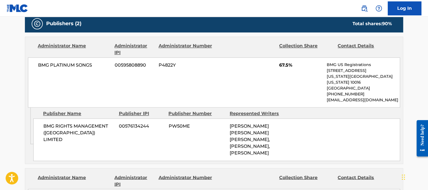
scroll to position [274, 0]
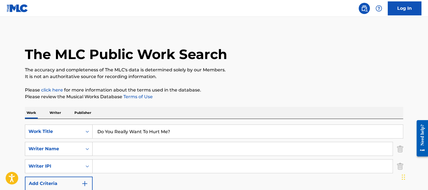
drag, startPoint x: 198, startPoint y: 128, endPoint x: 3, endPoint y: 141, distance: 195.5
paste input "[PERSON_NAME] [PERSON_NAME] Curiosity"
drag, startPoint x: 144, startPoint y: 130, endPoint x: 5, endPoint y: 117, distance: 139.5
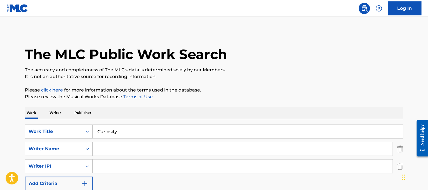
type input "Curiosity"
click at [128, 150] on input "Search Form" at bounding box center [243, 148] width 300 height 13
type input "[PERSON_NAME]"
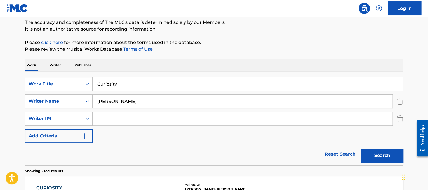
scroll to position [53, 0]
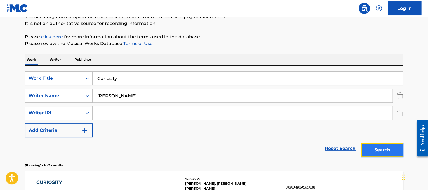
click at [379, 156] on button "Search" at bounding box center [382, 150] width 42 height 14
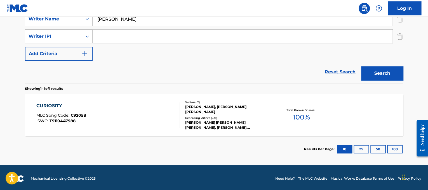
scroll to position [132, 0]
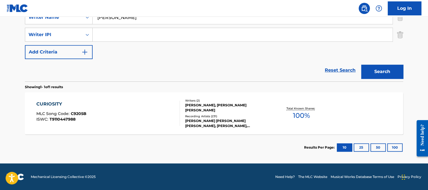
click at [143, 106] on div "CURIOSITY MLC Song Code : C9205B ISWC : T9110447988" at bounding box center [108, 113] width 144 height 25
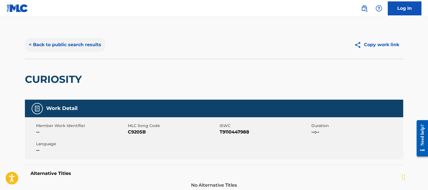
click at [46, 47] on button "< Back to public search results" at bounding box center [65, 45] width 80 height 14
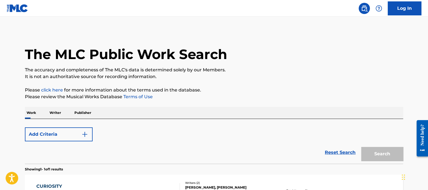
scroll to position [82, 0]
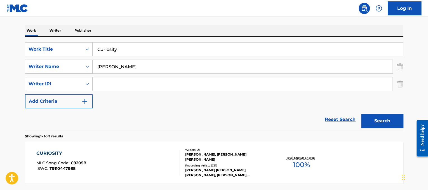
drag, startPoint x: 133, startPoint y: 47, endPoint x: 57, endPoint y: 36, distance: 77.3
click at [57, 36] on div "Work Writer Publisher SearchWithCriteriad365d50e-ee68-4f25-b9b9-568e7ee9061f Wo…" at bounding box center [214, 117] width 378 height 185
paste input "[PERSON_NAME] & [PERSON_NAME] Dancing in the Sk"
drag, startPoint x: 126, startPoint y: 48, endPoint x: 31, endPoint y: 49, distance: 94.9
click at [31, 49] on div "SearchWithCriteriad365d50e-ee68-4f25-b9b9-568e7ee9061f Work Title [PERSON_NAME]…" at bounding box center [214, 49] width 378 height 14
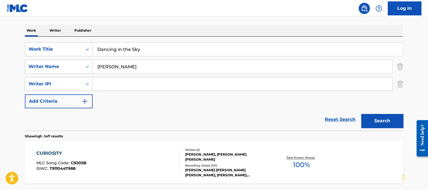
type input "Dancing in the Sky"
drag, startPoint x: 114, startPoint y: 69, endPoint x: 0, endPoint y: 31, distance: 120.7
click at [0, 31] on main "The MLC Public Work Search The accuracy and completeness of The MLC's data is d…" at bounding box center [214, 74] width 428 height 278
type input "[PERSON_NAME]"
click at [361, 114] on button "Search" at bounding box center [382, 121] width 42 height 14
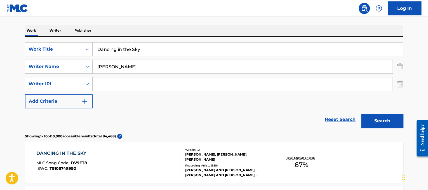
click at [236, 148] on div "Writers ( 3 )" at bounding box center [227, 150] width 85 height 4
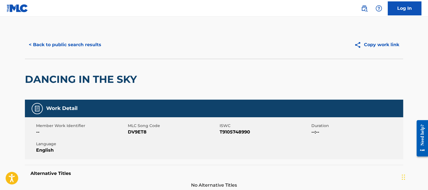
click at [78, 35] on div "< Back to public search results Copy work link" at bounding box center [214, 45] width 378 height 28
click at [78, 37] on div "< Back to public search results Copy work link" at bounding box center [214, 45] width 378 height 28
click at [80, 43] on button "< Back to public search results" at bounding box center [65, 45] width 80 height 14
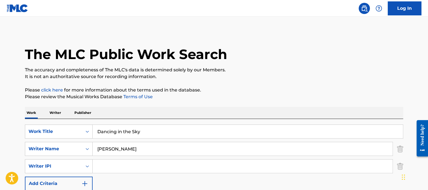
scroll to position [82, 0]
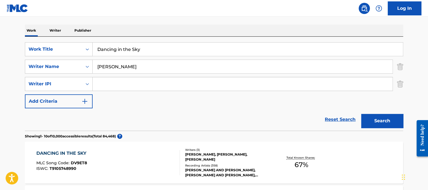
drag, startPoint x: 164, startPoint y: 47, endPoint x: 10, endPoint y: 32, distance: 155.2
paste input "Hi [PERSON_NAME], Please find attached invoice for date [DATE] for the amount o…"
type input "Darkside"
drag, startPoint x: 212, startPoint y: 67, endPoint x: 39, endPoint y: 21, distance: 179.3
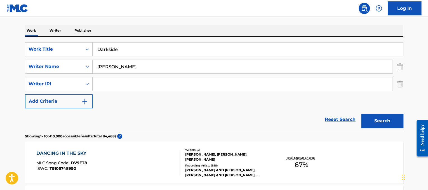
type input "walker"
click at [361, 114] on button "Search" at bounding box center [382, 121] width 42 height 14
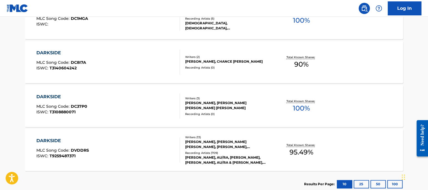
scroll to position [228, 0]
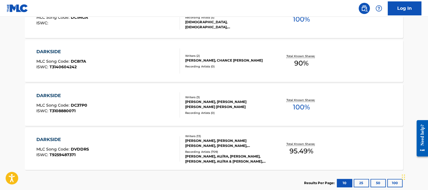
click at [165, 141] on div "DARKSIDE MLC Song Code : DVDDRS ISWC : T9259487371" at bounding box center [108, 148] width 144 height 25
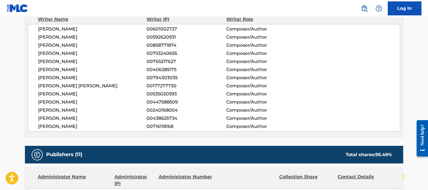
scroll to position [17, 0]
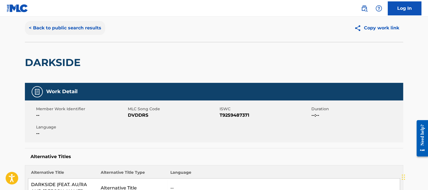
click at [70, 30] on button "< Back to public search results" at bounding box center [65, 28] width 80 height 14
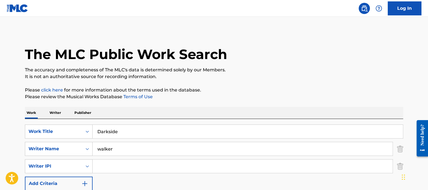
drag, startPoint x: 151, startPoint y: 131, endPoint x: 0, endPoint y: 115, distance: 151.7
paste input "ydreamer"
type input "Daydreamer"
drag, startPoint x: 124, startPoint y: 150, endPoint x: 0, endPoint y: 119, distance: 127.5
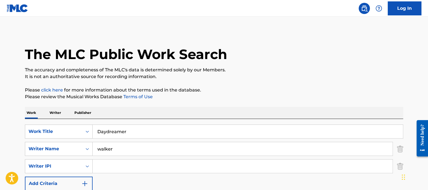
type input "[PERSON_NAME]"
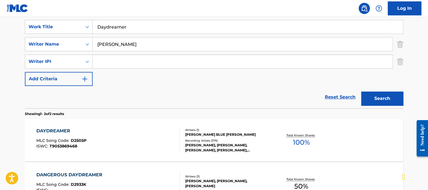
scroll to position [105, 0]
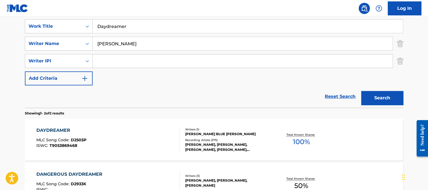
click at [146, 138] on div "DAYDREAMER MLC Song Code : D2505P ISWC : T9053869468" at bounding box center [108, 139] width 144 height 25
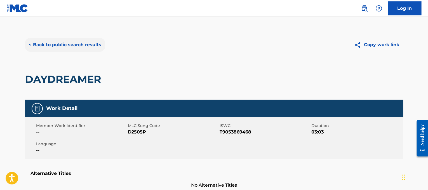
click at [97, 43] on button "< Back to public search results" at bounding box center [65, 45] width 80 height 14
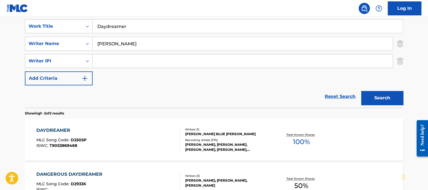
drag, startPoint x: 161, startPoint y: 31, endPoint x: 29, endPoint y: 0, distance: 136.3
click at [29, 0] on div "Log In The MLC Public Work Search The accuracy and completeness of The MLC's da…" at bounding box center [214, 78] width 428 height 366
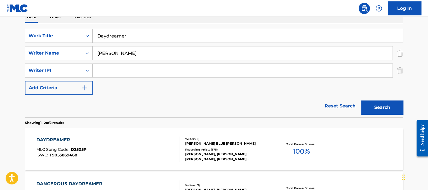
paste input "Wicked Defying Gravity"
drag, startPoint x: 117, startPoint y: 33, endPoint x: 47, endPoint y: 7, distance: 74.5
click at [47, 7] on div "Log In The MLC Public Work Search The accuracy and completeness of The MLC's da…" at bounding box center [214, 87] width 428 height 366
type input "Defying Gravity"
drag, startPoint x: 133, startPoint y: 56, endPoint x: 0, endPoint y: 7, distance: 141.9
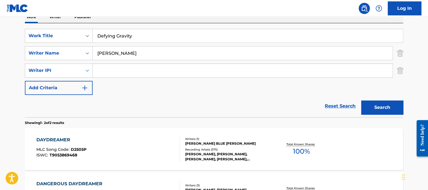
click at [0, 7] on div "Log In The MLC Public Work Search The accuracy and completeness of The MLC's da…" at bounding box center [214, 87] width 428 height 366
type input "[PERSON_NAME]"
click at [361, 100] on button "Search" at bounding box center [382, 107] width 42 height 14
click at [90, 149] on div "DEFYING GRAVITY MLC Song Code : D63111 ISWC : T0718719539" at bounding box center [108, 149] width 144 height 25
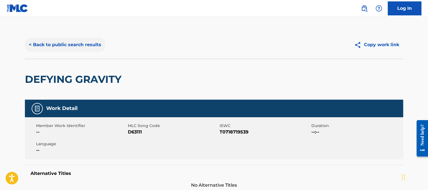
click at [73, 45] on button "< Back to public search results" at bounding box center [65, 45] width 80 height 14
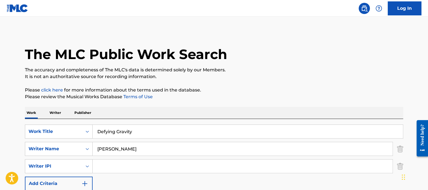
scroll to position [96, 0]
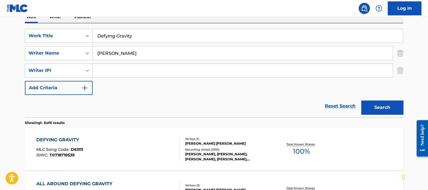
drag, startPoint x: 155, startPoint y: 32, endPoint x: 12, endPoint y: 22, distance: 143.4
click at [12, 22] on main "The MLC Public Work Search The accuracy and completeness of The MLC's data is d…" at bounding box center [214, 170] width 428 height 498
paste input "[PERSON_NAME] Tugon"
drag, startPoint x: 121, startPoint y: 35, endPoint x: 13, endPoint y: 20, distance: 109.0
click at [13, 20] on main "The MLC Public Work Search The accuracy and completeness of The MLC's data is d…" at bounding box center [214, 170] width 428 height 498
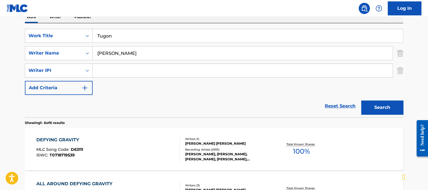
type input "Tugon"
drag, startPoint x: 133, startPoint y: 48, endPoint x: 0, endPoint y: 29, distance: 134.8
click at [0, 29] on main "The MLC Public Work Search The accuracy and completeness of The MLC's data is d…" at bounding box center [214, 170] width 428 height 498
click at [361, 100] on button "Search" at bounding box center [382, 107] width 42 height 14
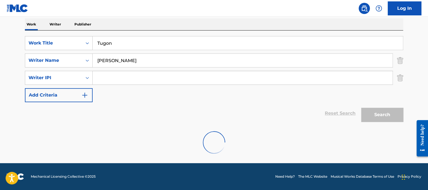
scroll to position [70, 0]
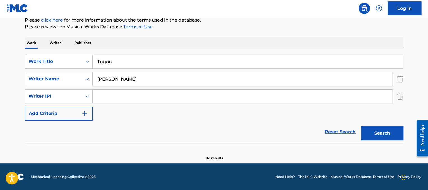
click at [124, 82] on input "[PERSON_NAME]" at bounding box center [243, 78] width 300 height 13
type input "[PERSON_NAME]"
click at [377, 140] on div "Search" at bounding box center [380, 132] width 45 height 22
click at [377, 139] on button "Search" at bounding box center [382, 133] width 42 height 14
